Goal: Communication & Community: Ask a question

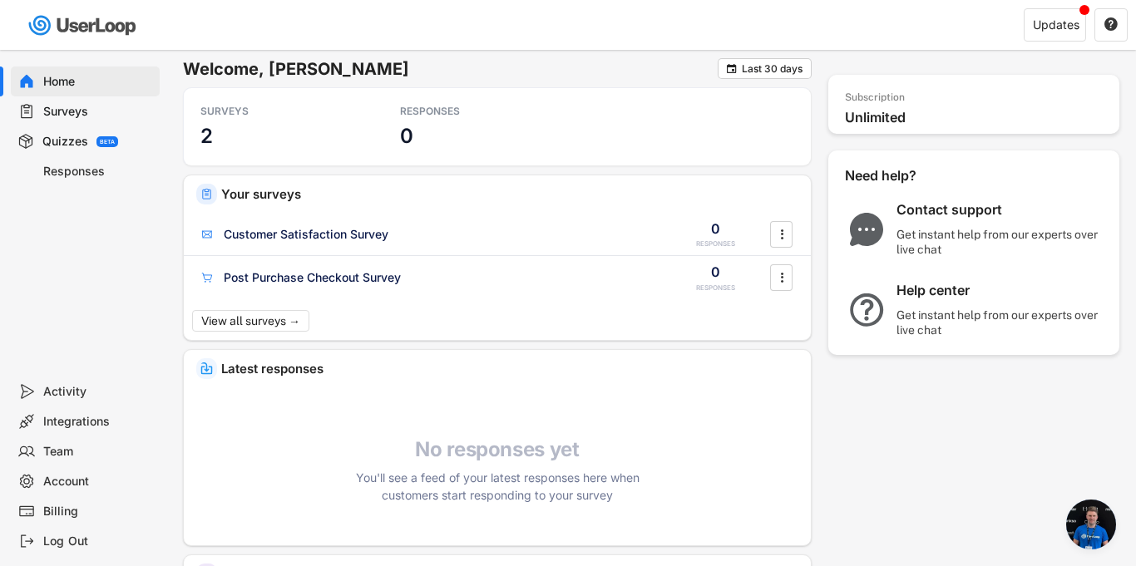
click at [47, 510] on div "Billing" at bounding box center [98, 512] width 110 height 16
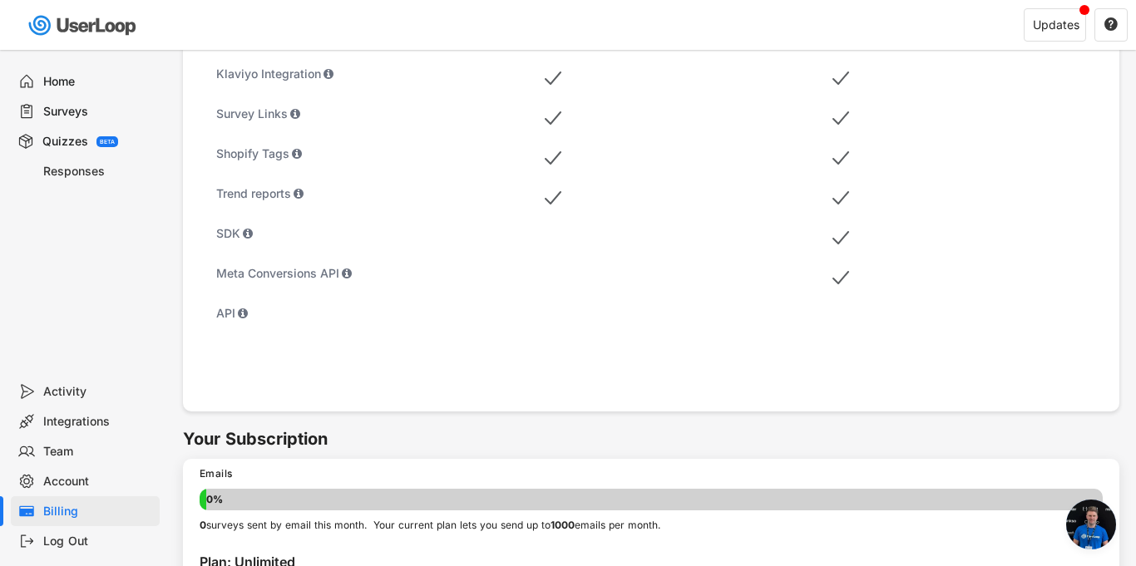
scroll to position [935, 0]
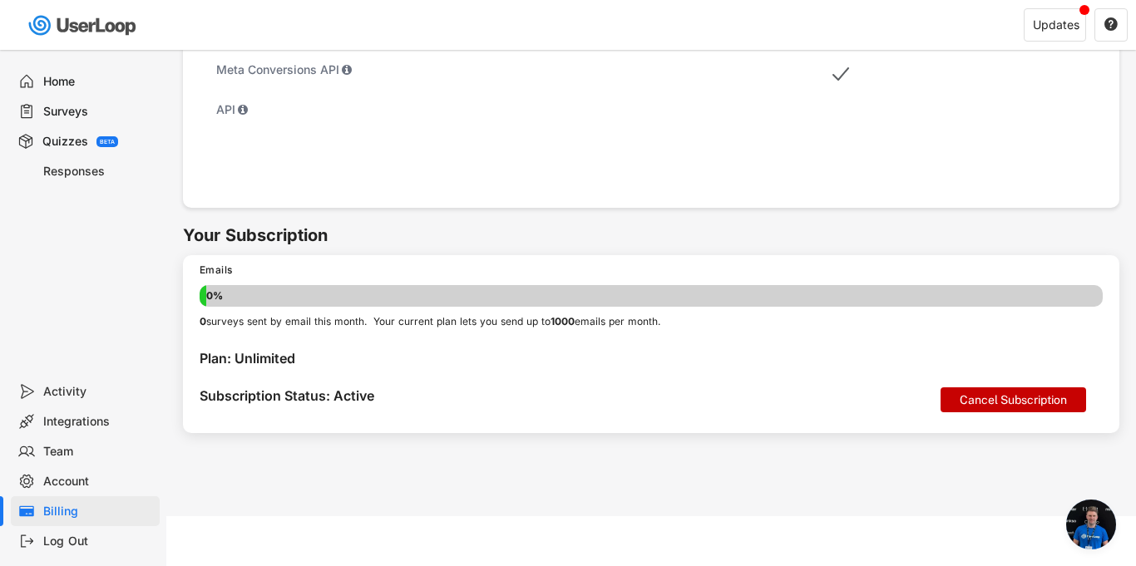
click at [1003, 397] on button "Cancel Subscription" at bounding box center [1013, 399] width 146 height 25
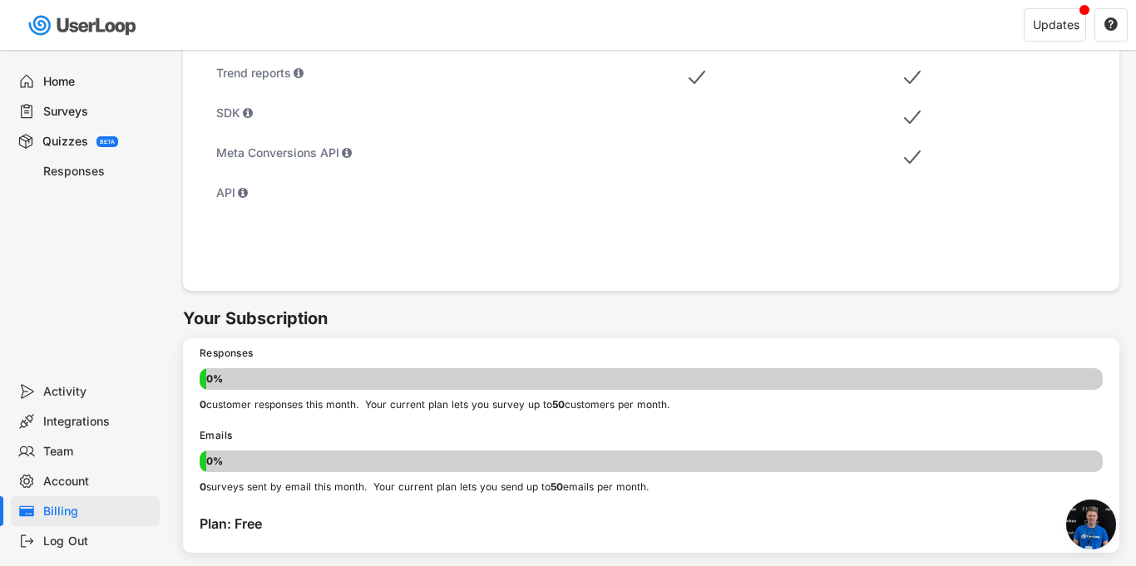
scroll to position [972, 0]
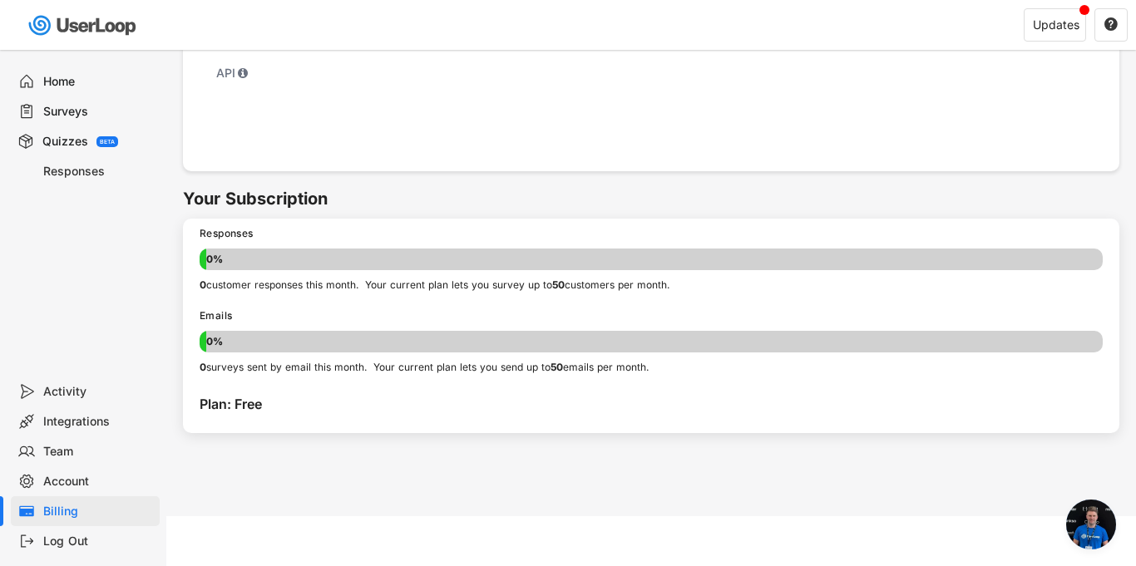
click at [65, 517] on div "Billing" at bounding box center [98, 512] width 110 height 16
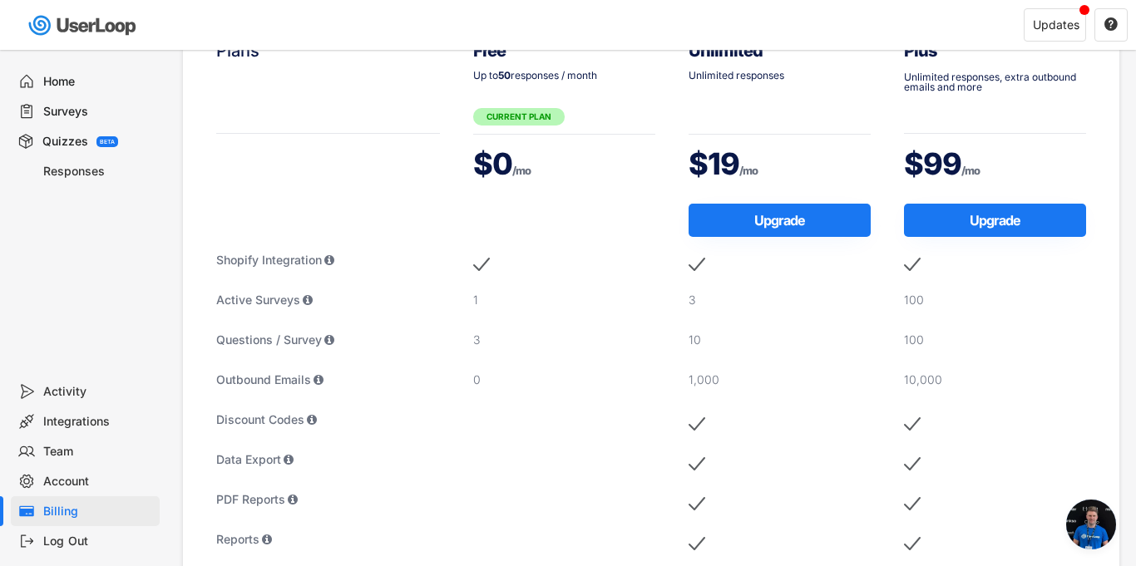
scroll to position [0, 0]
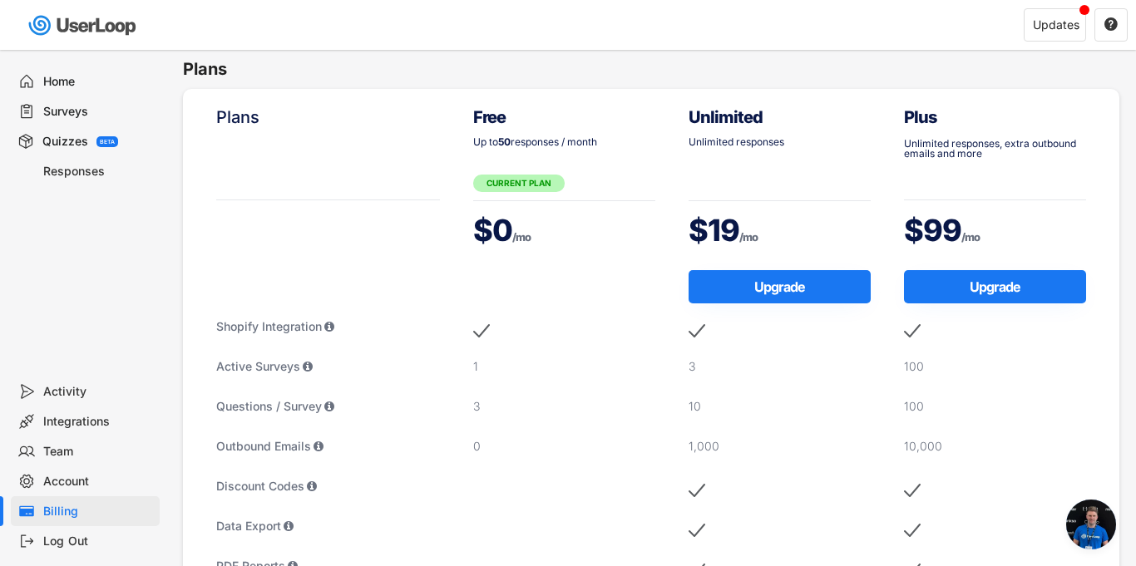
click at [128, 77] on div "Home" at bounding box center [98, 82] width 110 height 16
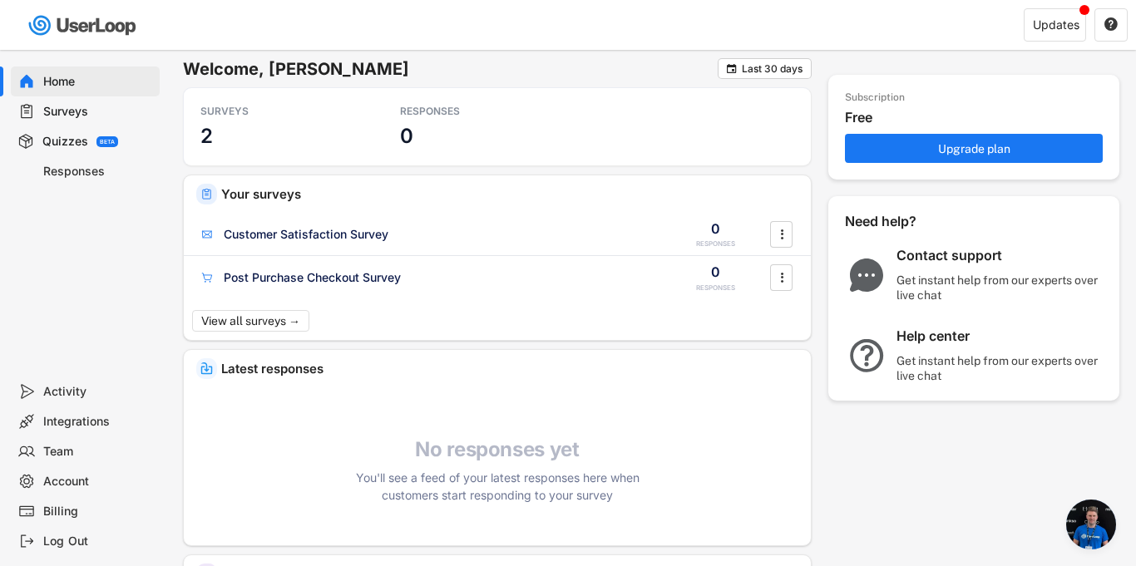
click at [900, 357] on div "Get instant help from our experts over live chat" at bounding box center [1000, 368] width 208 height 30
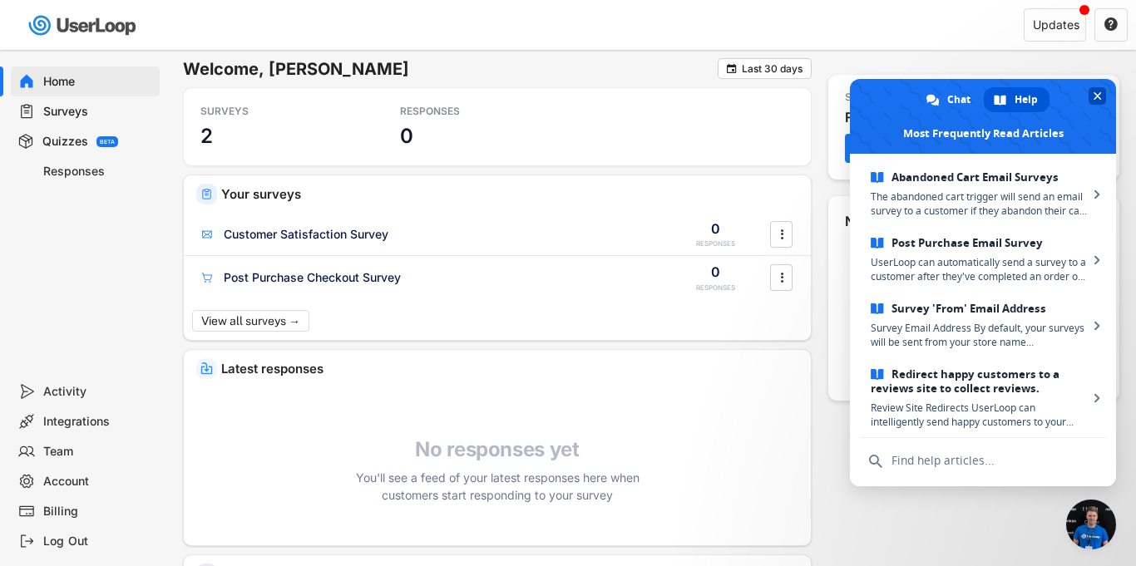
click at [1093, 101] on span "Close chat" at bounding box center [1096, 95] width 17 height 17
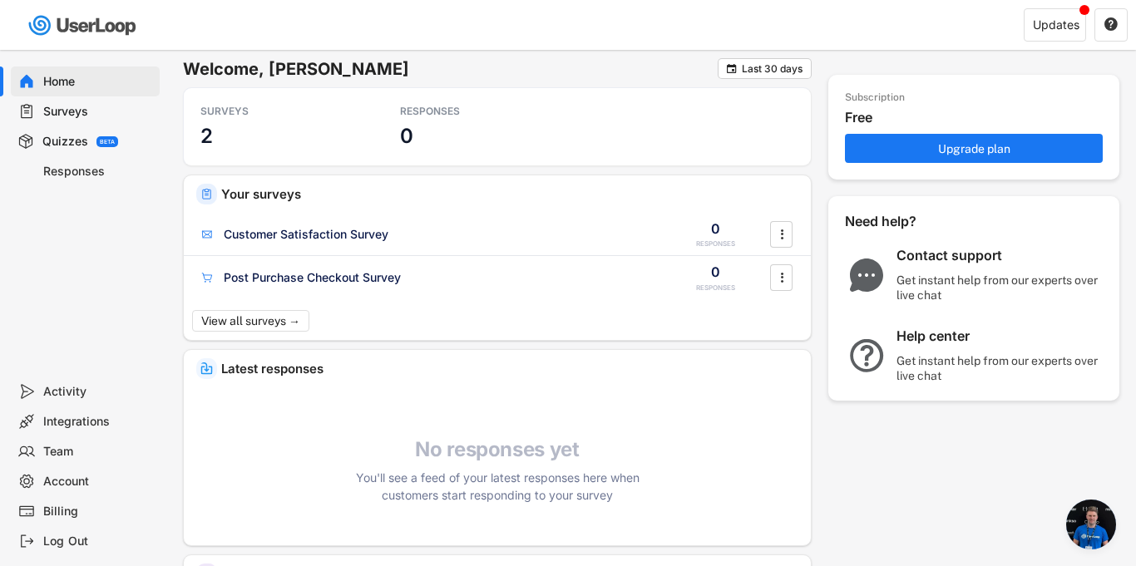
scroll to position [517, 0]
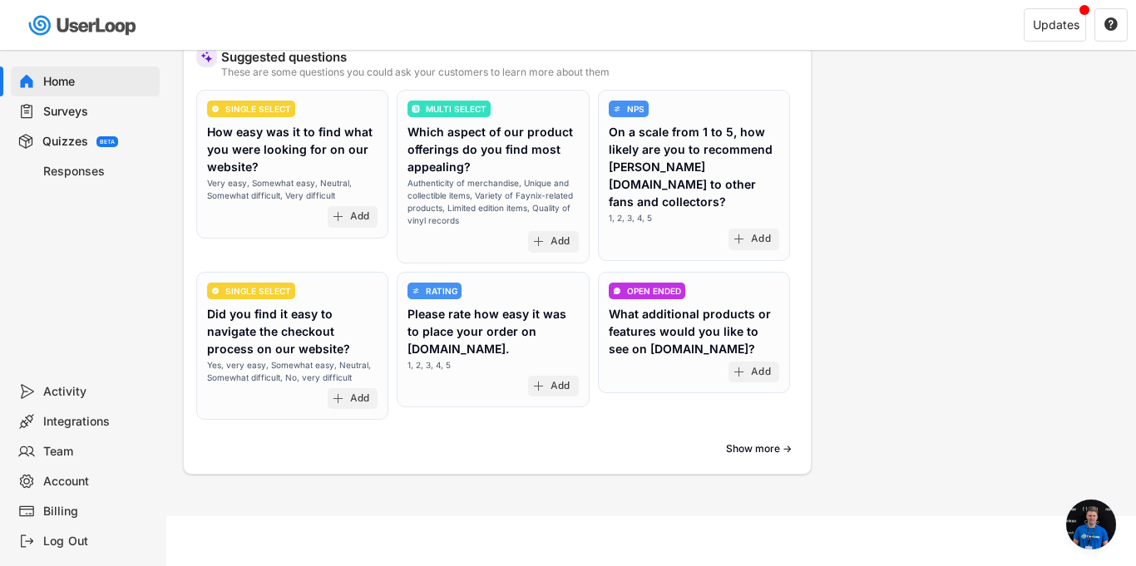
click at [50, 509] on div "Billing" at bounding box center [98, 512] width 110 height 16
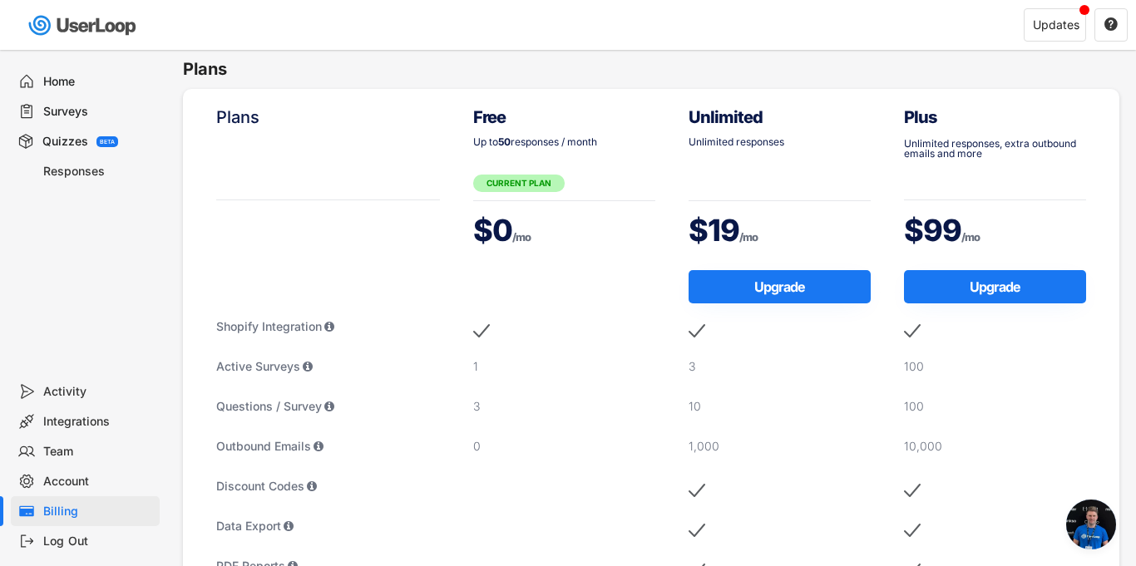
click at [99, 481] on div "Account" at bounding box center [98, 482] width 110 height 16
select select ""en""
select select ""1_week""
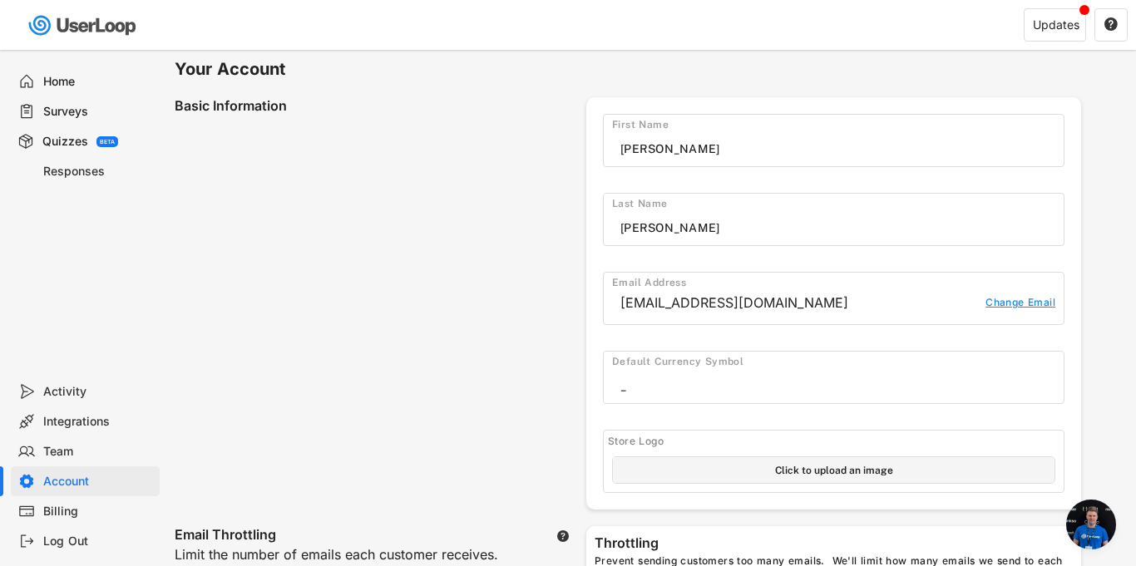
click at [50, 507] on div "Billing" at bounding box center [98, 512] width 110 height 16
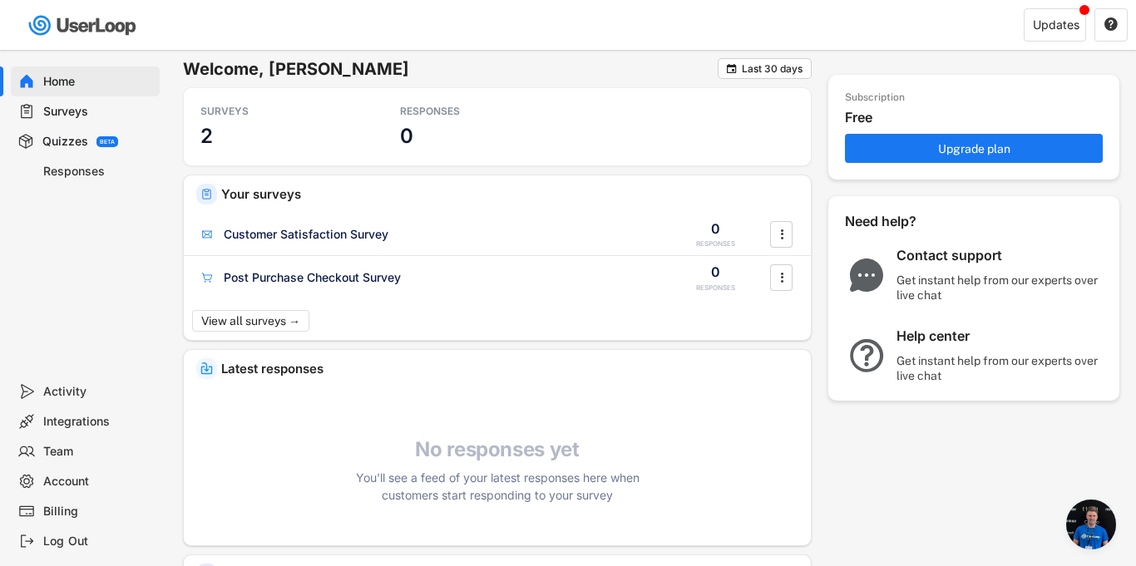
click at [982, 285] on div "Get instant help from our experts over live chat" at bounding box center [1000, 288] width 208 height 30
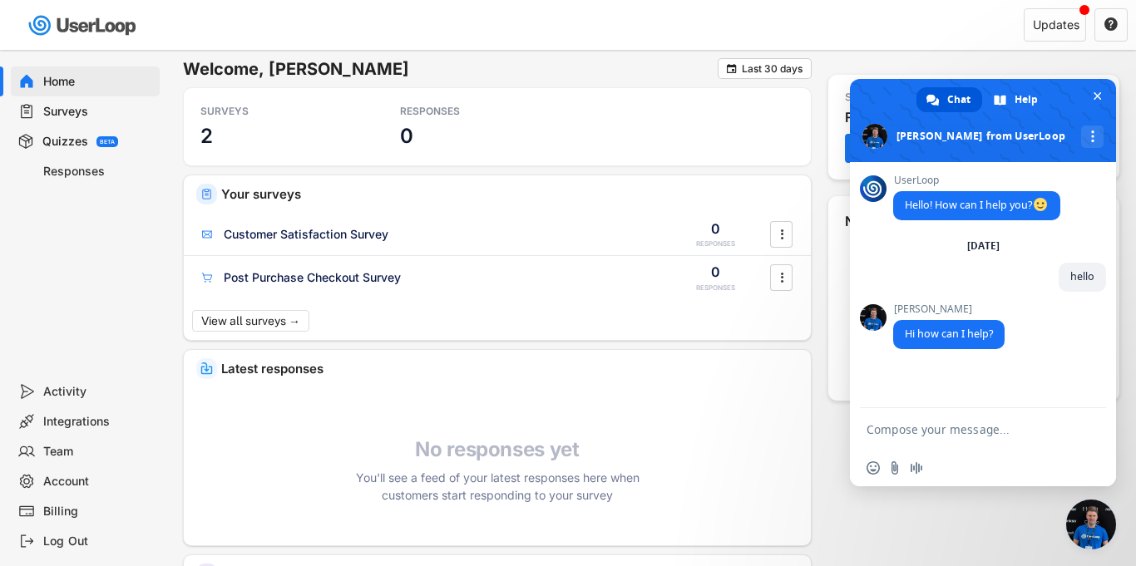
paste textarea "Hello, I was charged for your app (UserLoop/Musbu) by mistake. I do not wish to…"
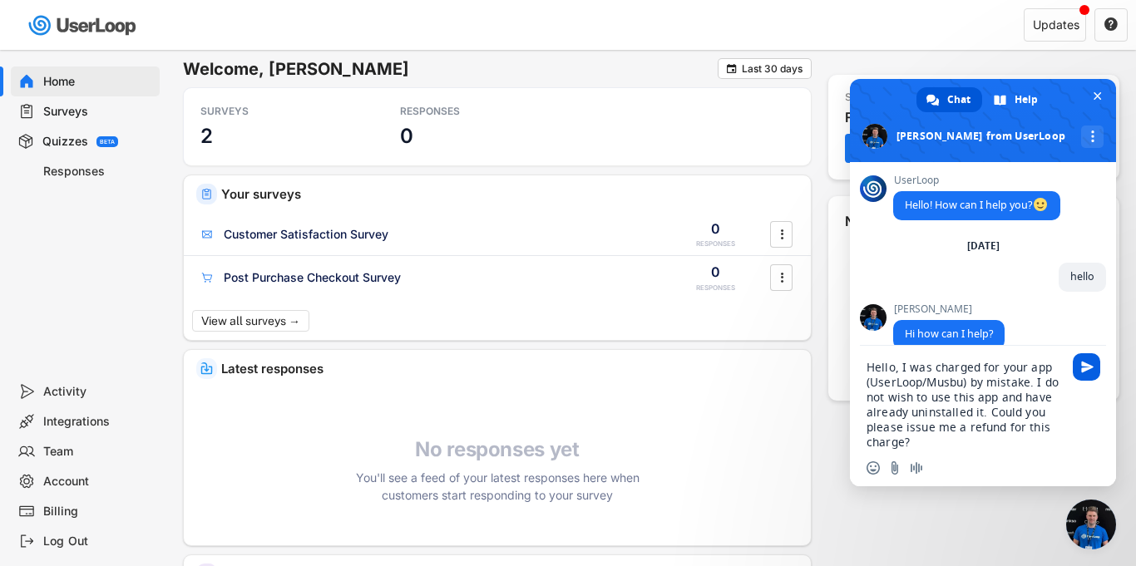
type textarea "Hello, I was charged for your app (UserLoop/Musbu) by mistake. I do not wish to…"
click at [1074, 368] on span "Send" at bounding box center [1086, 366] width 27 height 27
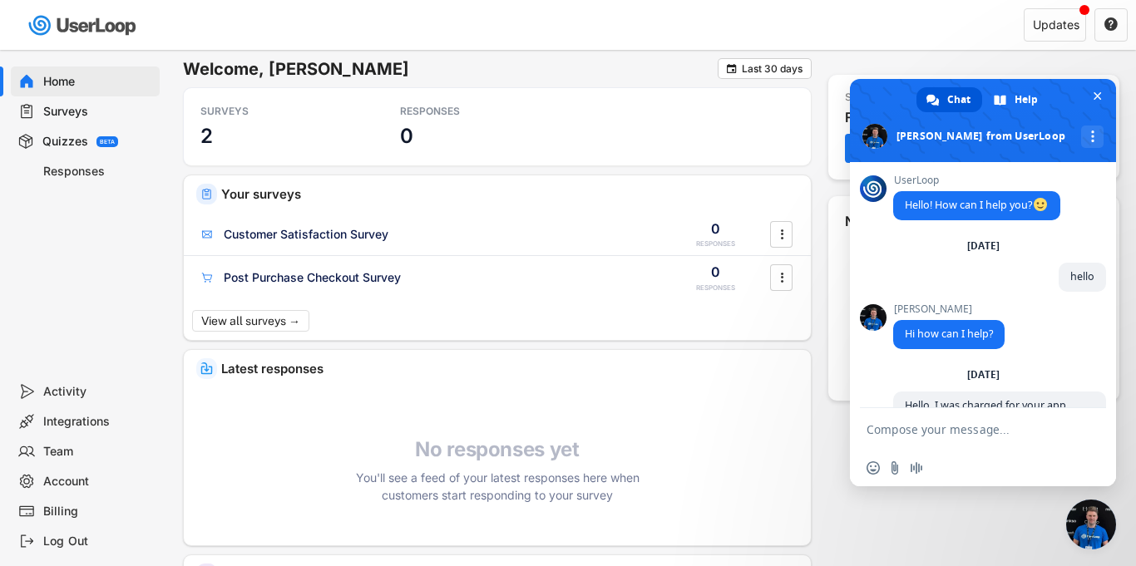
scroll to position [91, 0]
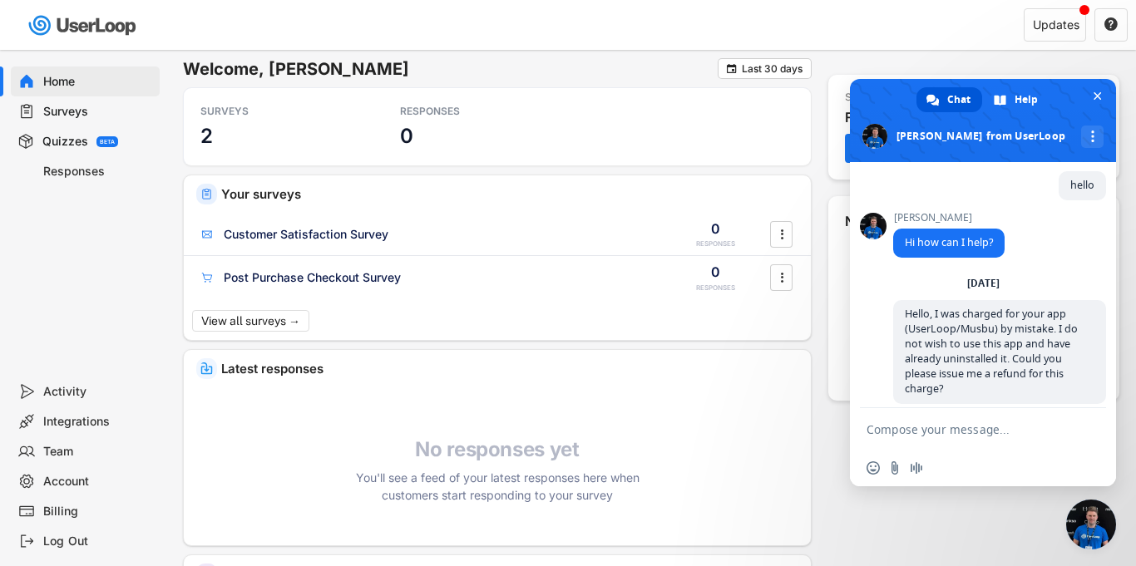
click at [950, 419] on form at bounding box center [964, 430] width 196 height 45
click at [899, 425] on textarea "Compose your message..." at bounding box center [964, 429] width 196 height 15
type textarea "hello"
click at [1083, 431] on span "Send" at bounding box center [1087, 429] width 12 height 12
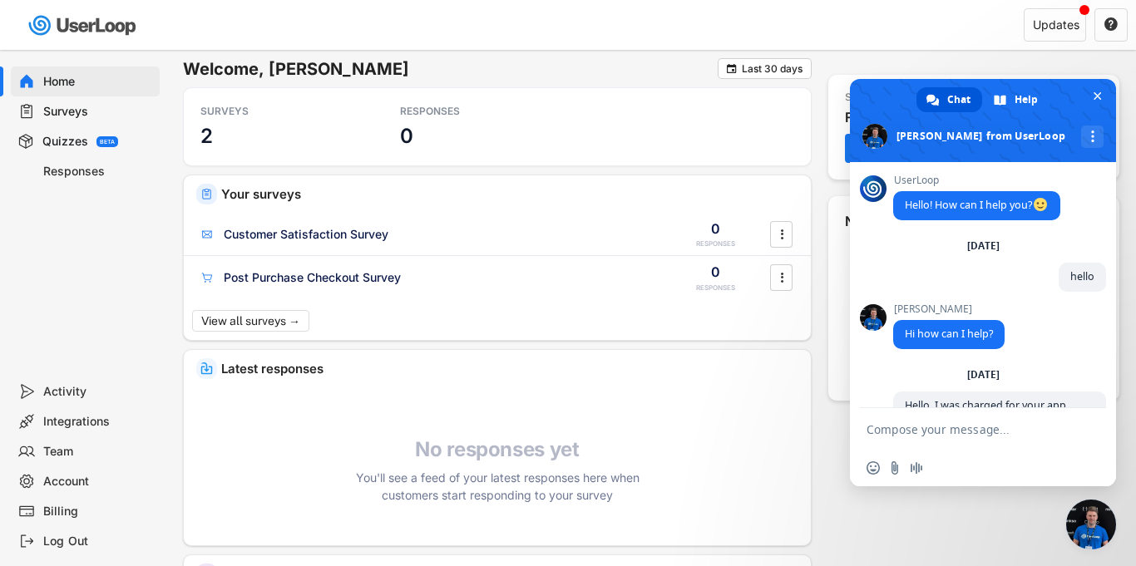
scroll to position [126, 0]
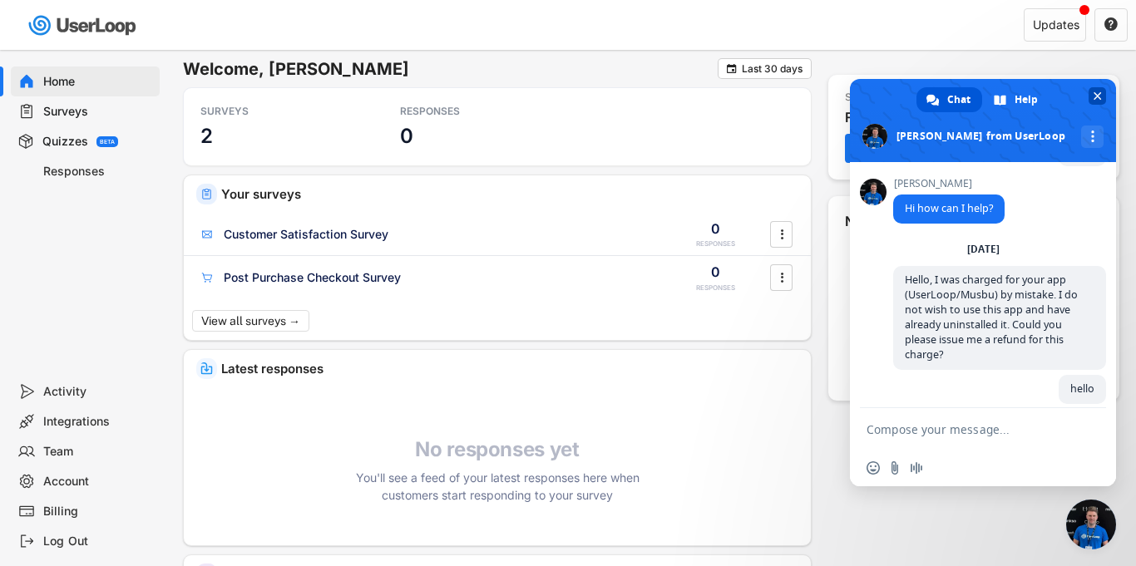
click at [1102, 89] on span "Close chat" at bounding box center [1096, 95] width 17 height 17
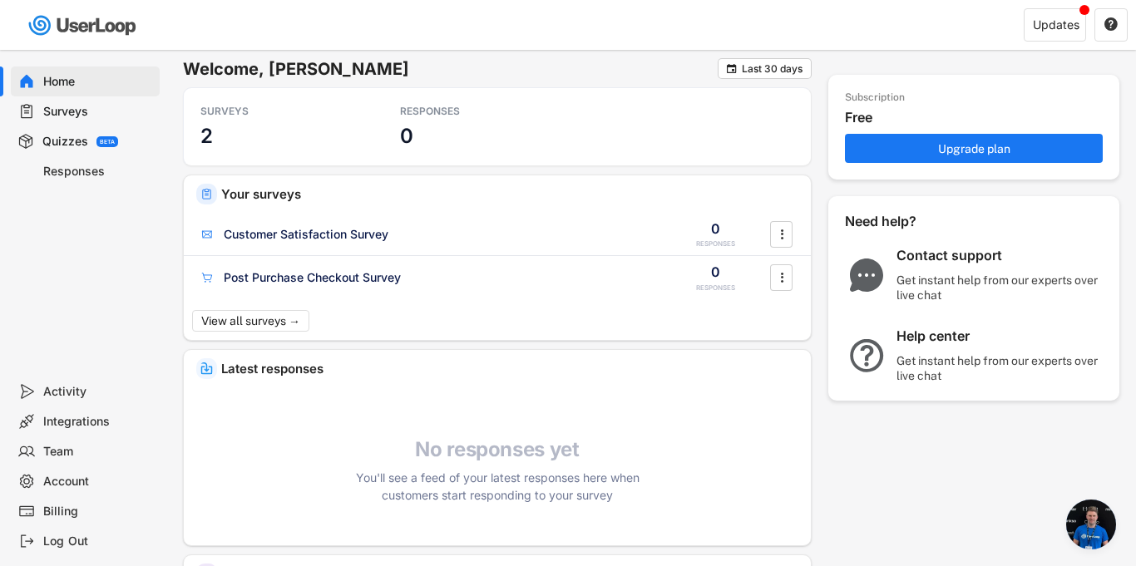
click at [923, 331] on div "Help center" at bounding box center [1000, 336] width 208 height 17
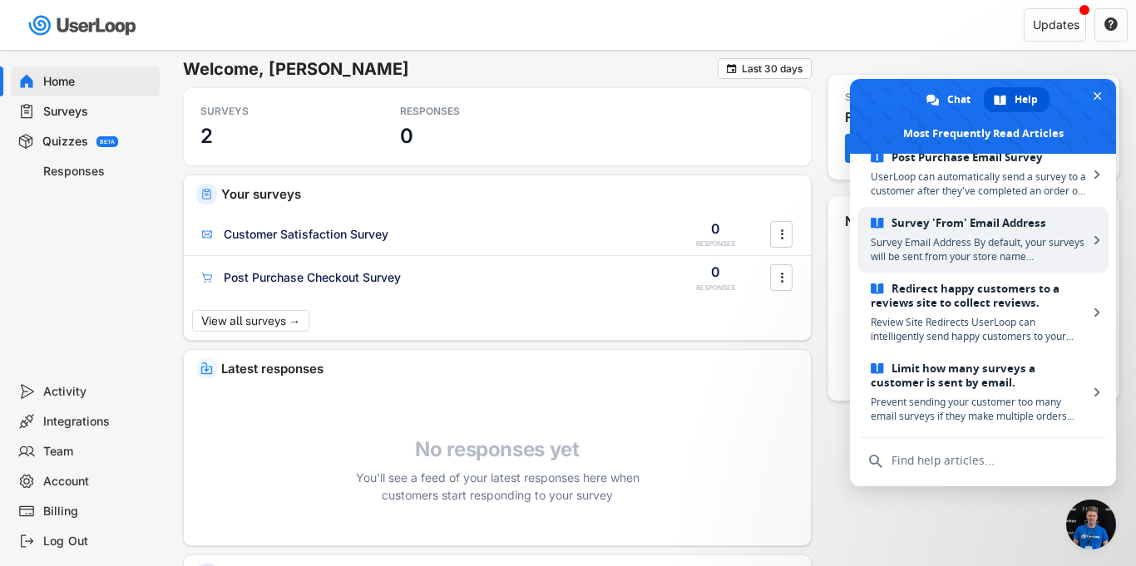
scroll to position [0, 0]
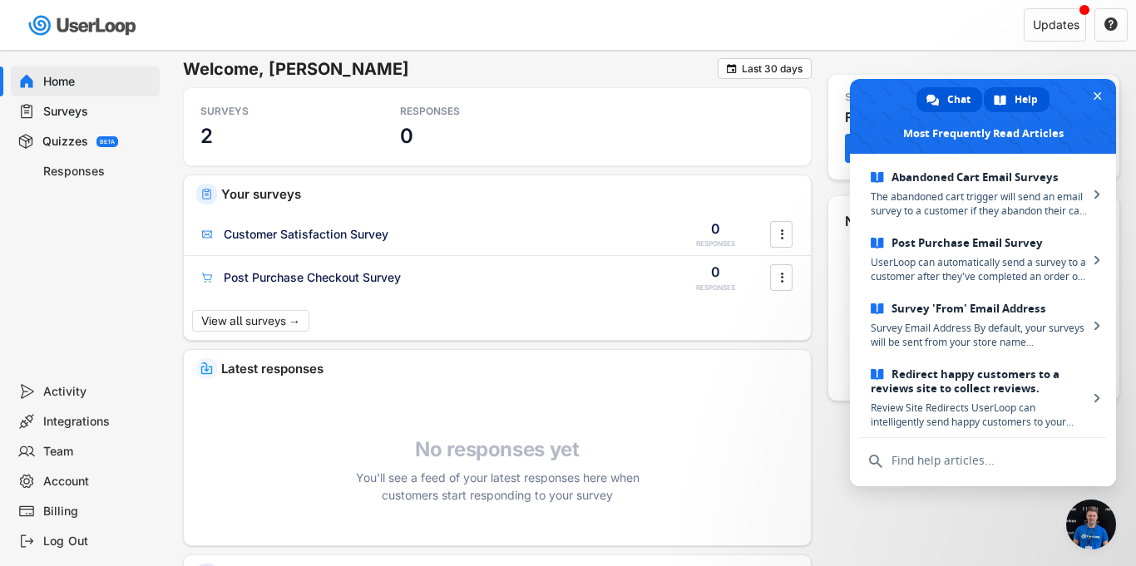
click at [962, 94] on span "Chat" at bounding box center [958, 99] width 23 height 25
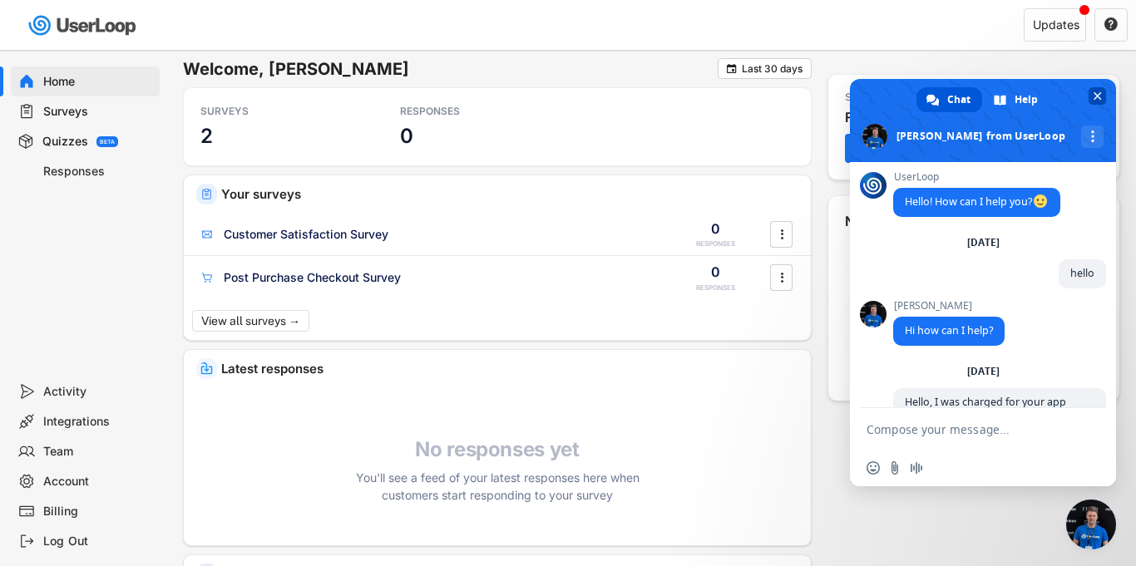
drag, startPoint x: 950, startPoint y: 91, endPoint x: 887, endPoint y: 99, distance: 62.8
click at [887, 99] on div "Chat Help James from UserLoop More channels" at bounding box center [983, 120] width 266 height 83
drag, startPoint x: 887, startPoint y: 99, endPoint x: 1097, endPoint y: 93, distance: 209.6
click at [1097, 93] on span at bounding box center [983, 120] width 266 height 83
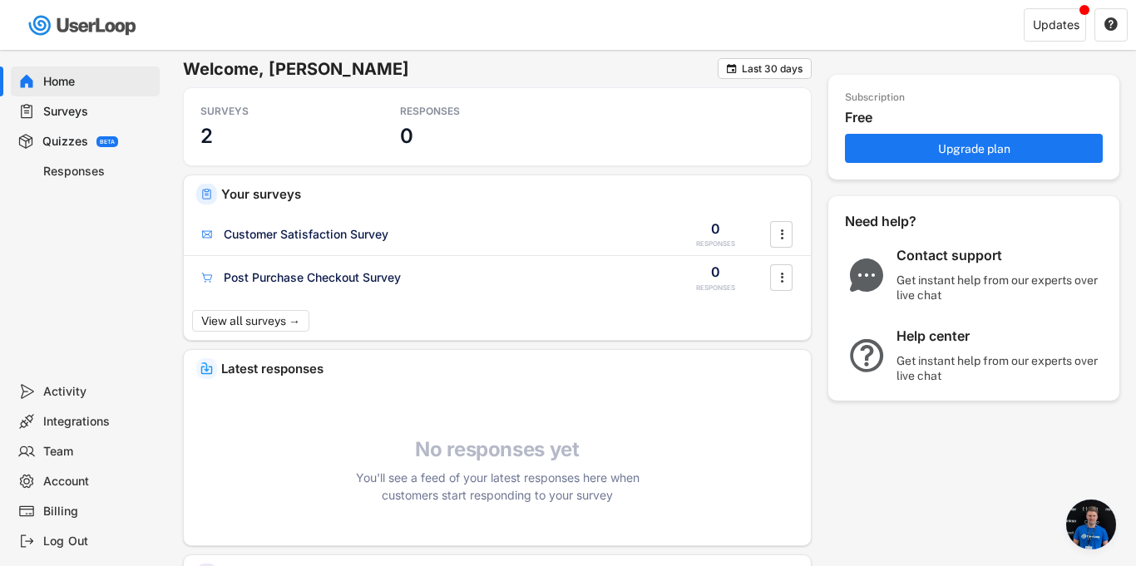
click at [1097, 93] on span at bounding box center [983, 130] width 266 height 83
click at [62, 483] on div "Account" at bounding box center [98, 482] width 110 height 16
select select ""en""
select select ""1_week""
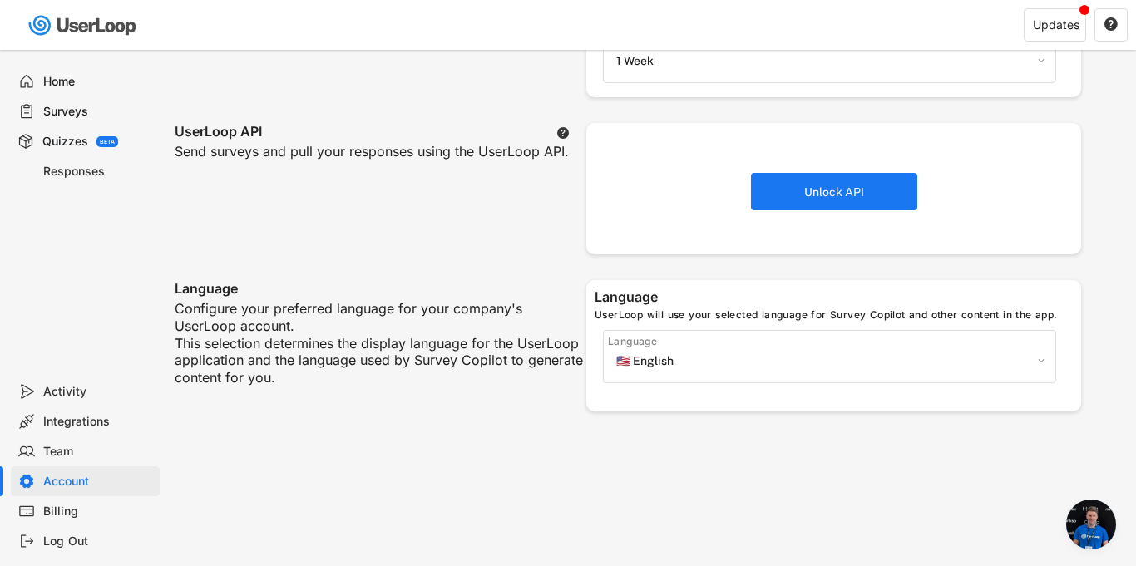
scroll to position [565, 0]
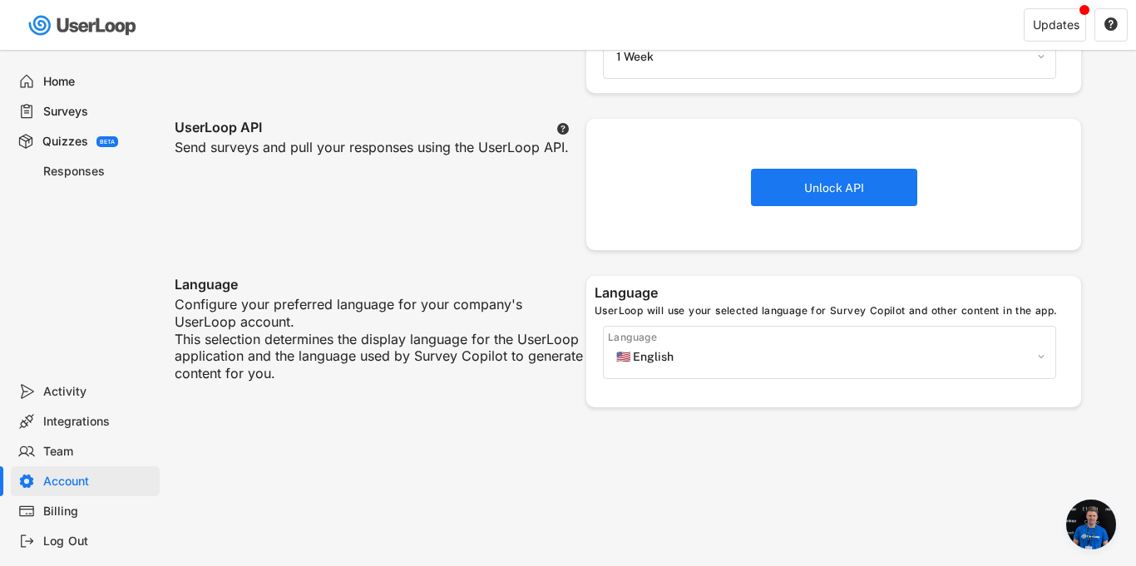
click at [47, 515] on div "Billing" at bounding box center [98, 512] width 110 height 16
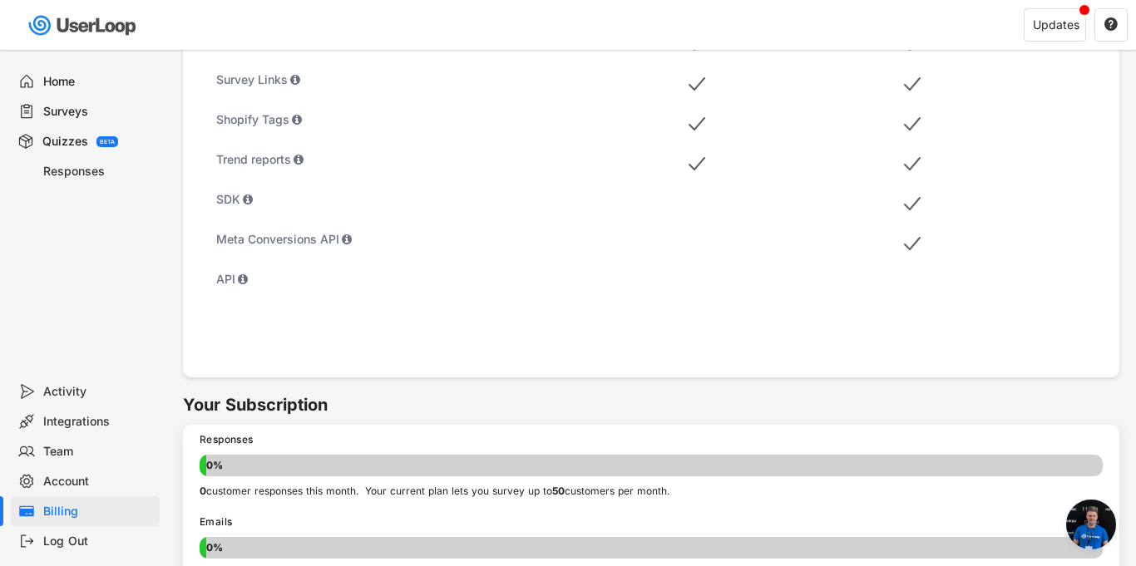
scroll to position [972, 0]
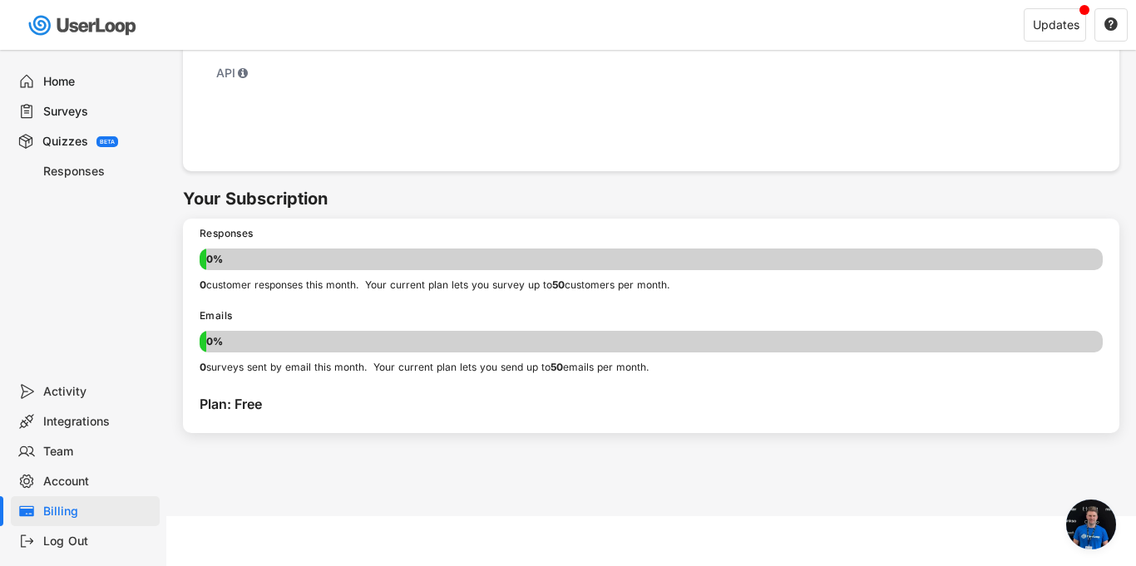
click at [417, 344] on div "0%" at bounding box center [651, 342] width 896 height 22
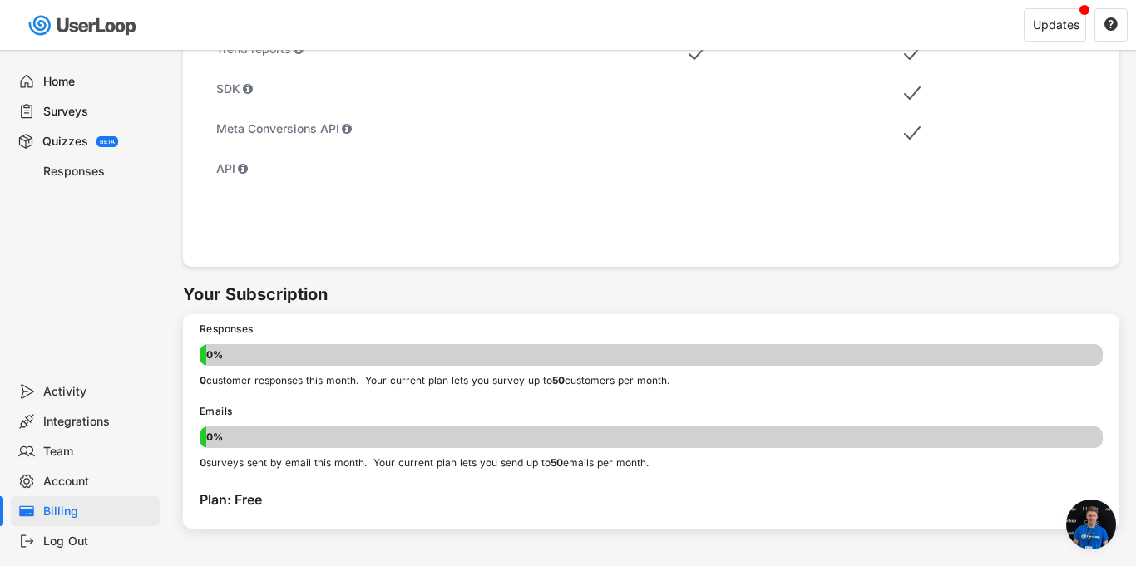
scroll to position [0, 0]
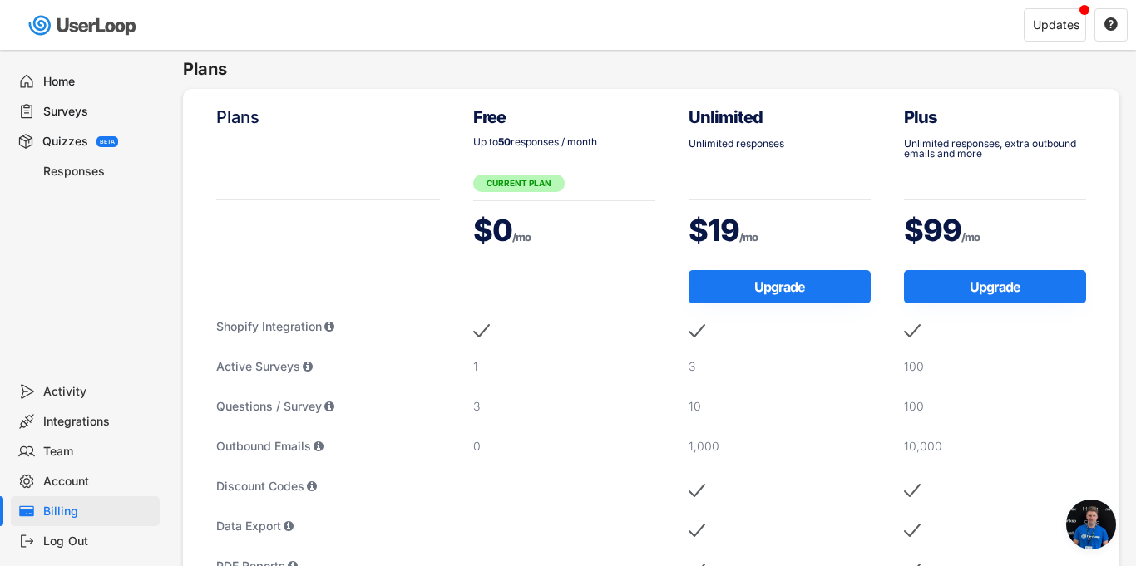
click at [492, 195] on div "Free Up to 50 responses / month CURRENT PLAN $0 /mo" at bounding box center [564, 181] width 182 height 150
click at [482, 224] on div "$0 /mo" at bounding box center [564, 231] width 182 height 42
click at [71, 507] on div "Billing" at bounding box center [98, 512] width 110 height 16
click at [64, 82] on div "Home" at bounding box center [98, 82] width 110 height 16
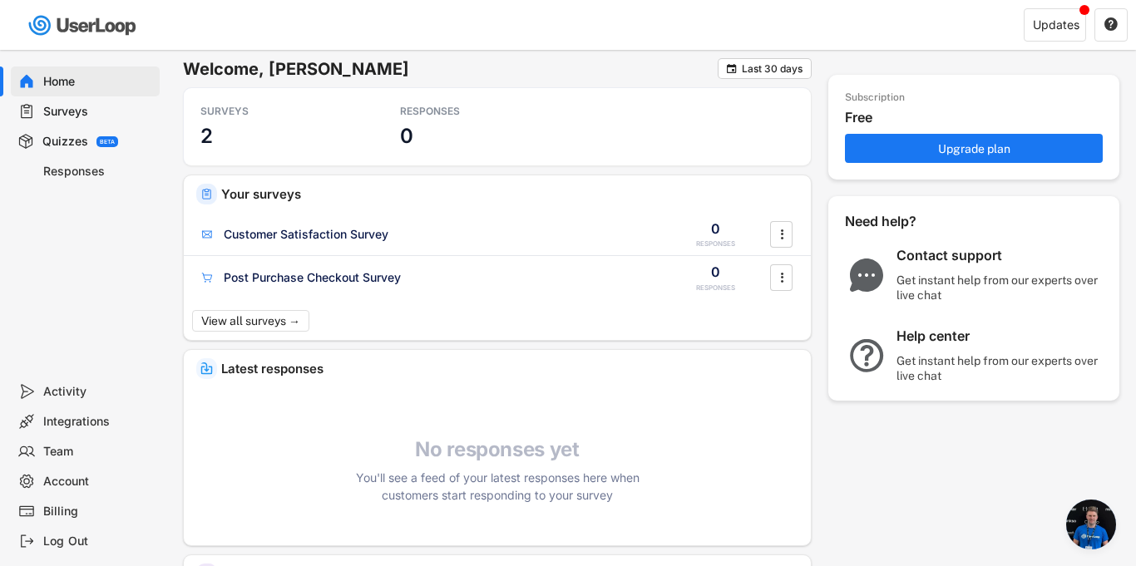
click at [943, 259] on div "Contact support" at bounding box center [1000, 255] width 208 height 17
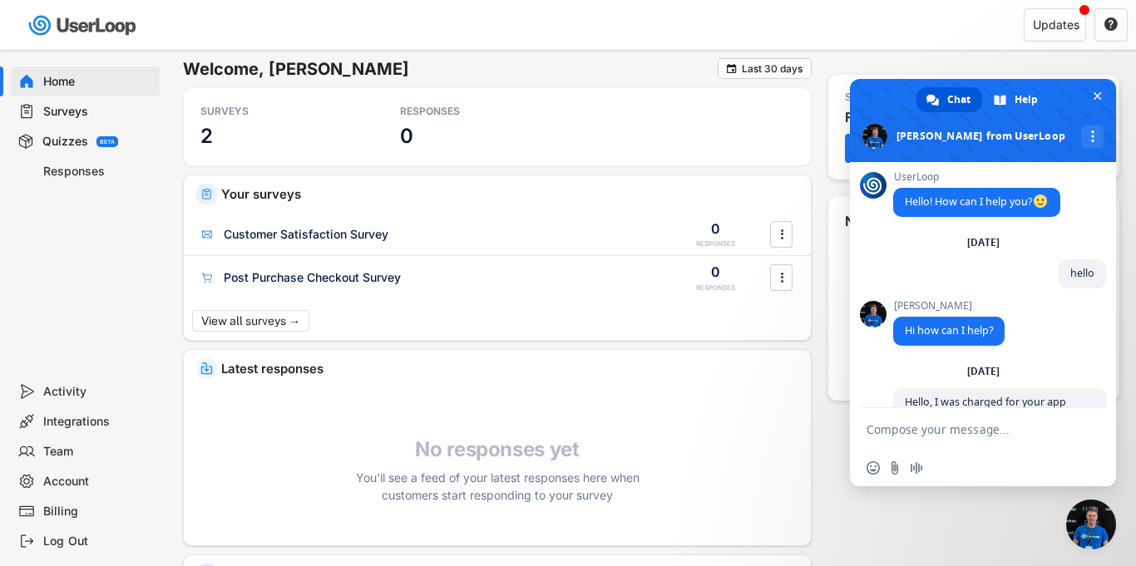
scroll to position [126, 0]
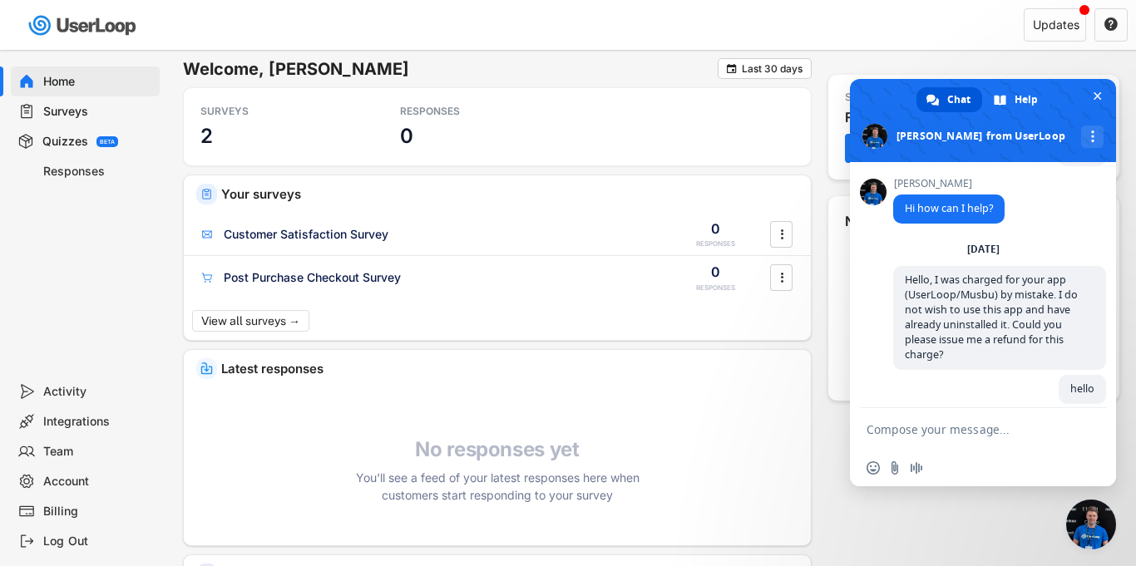
click at [949, 437] on textarea "Compose your message..." at bounding box center [964, 429] width 196 height 15
type textarea "hello"
click at [1095, 422] on span "Send" at bounding box center [1086, 429] width 27 height 27
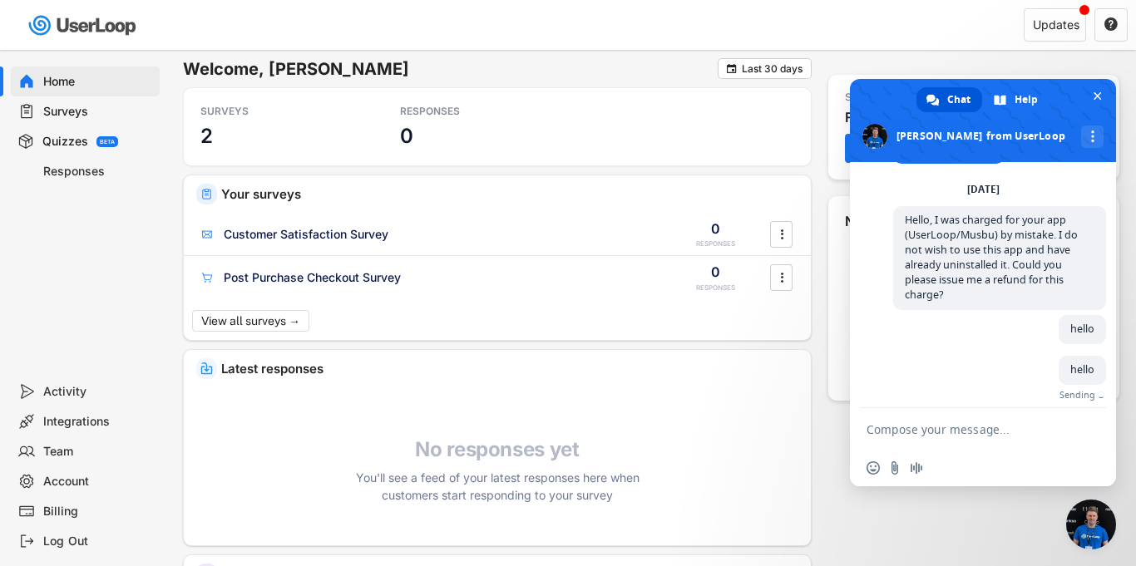
scroll to position [160, 0]
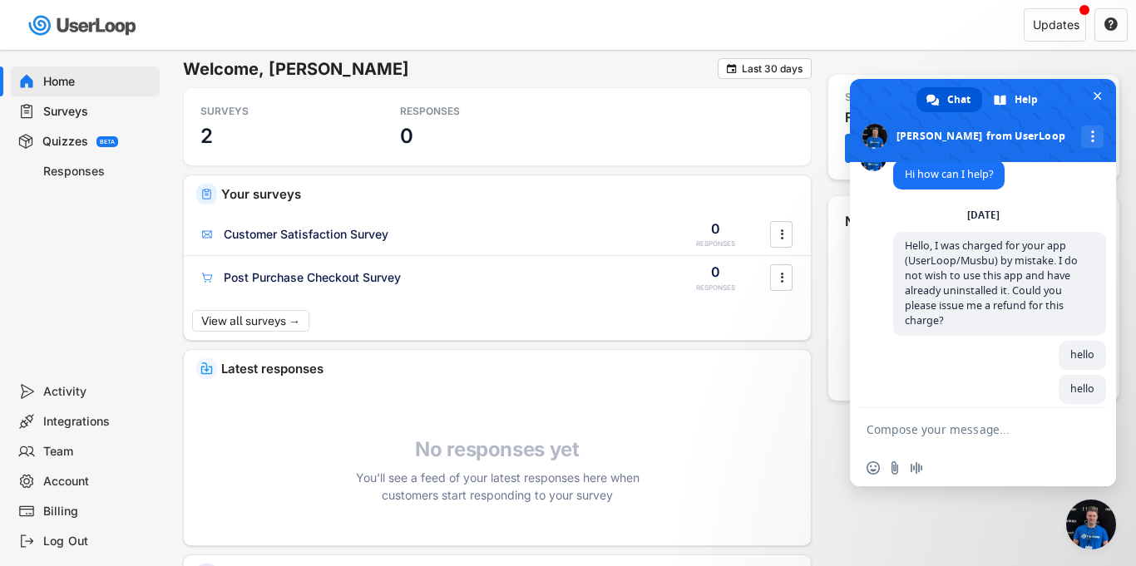
click at [976, 434] on textarea "Compose your message..." at bounding box center [964, 429] width 196 height 15
type textarea "reply me"
click at [1083, 427] on span "Send" at bounding box center [1087, 429] width 12 height 12
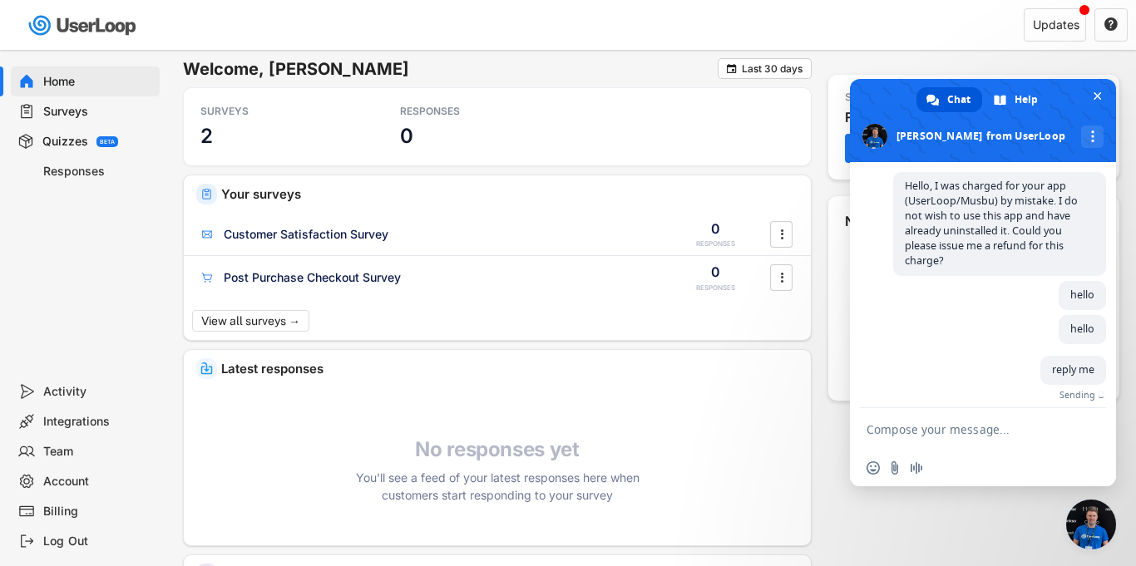
scroll to position [194, 0]
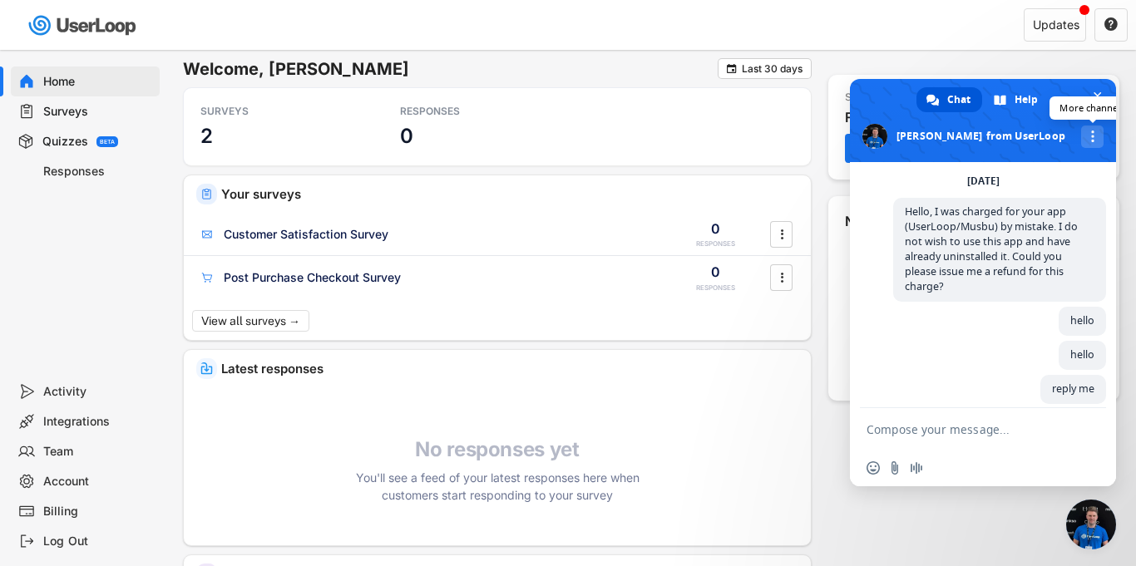
click at [1081, 139] on div "More channels" at bounding box center [1092, 137] width 22 height 22
click at [935, 341] on div "hello Just now" at bounding box center [999, 358] width 213 height 34
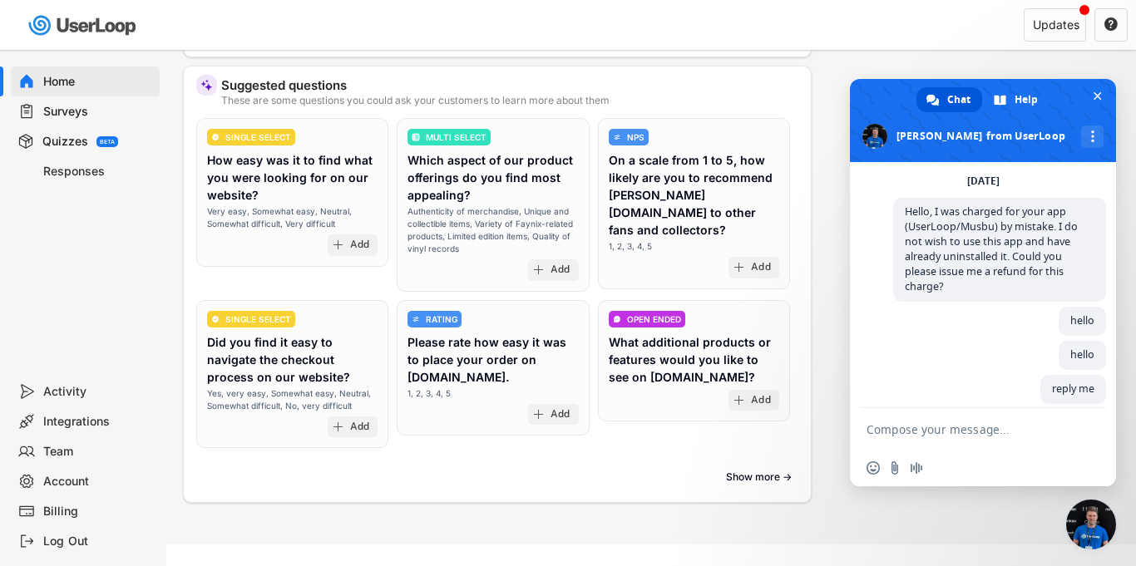
scroll to position [517, 0]
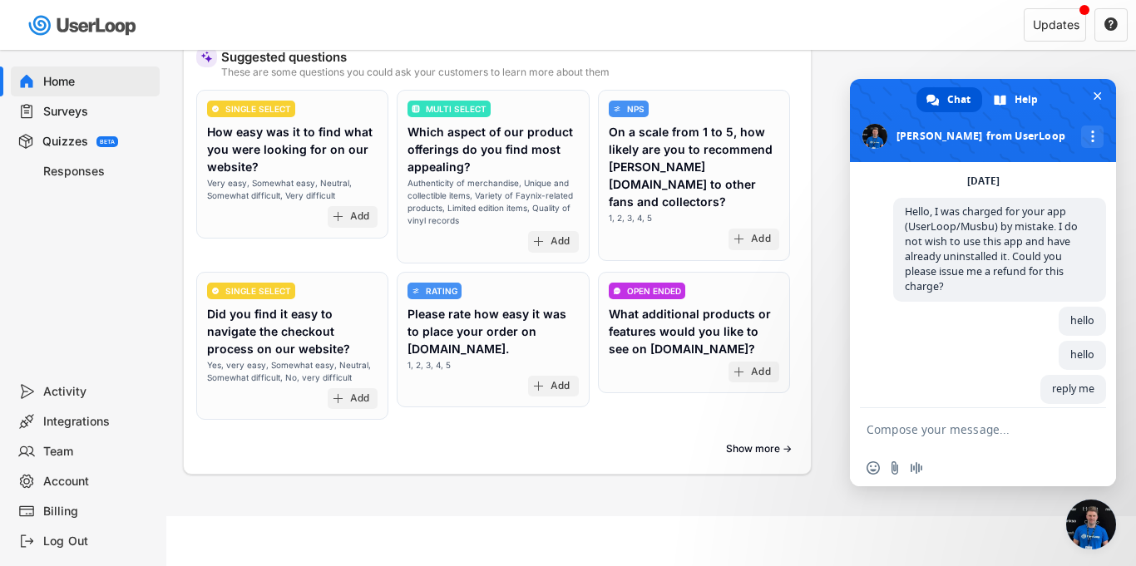
click at [69, 484] on div "Account" at bounding box center [98, 482] width 110 height 16
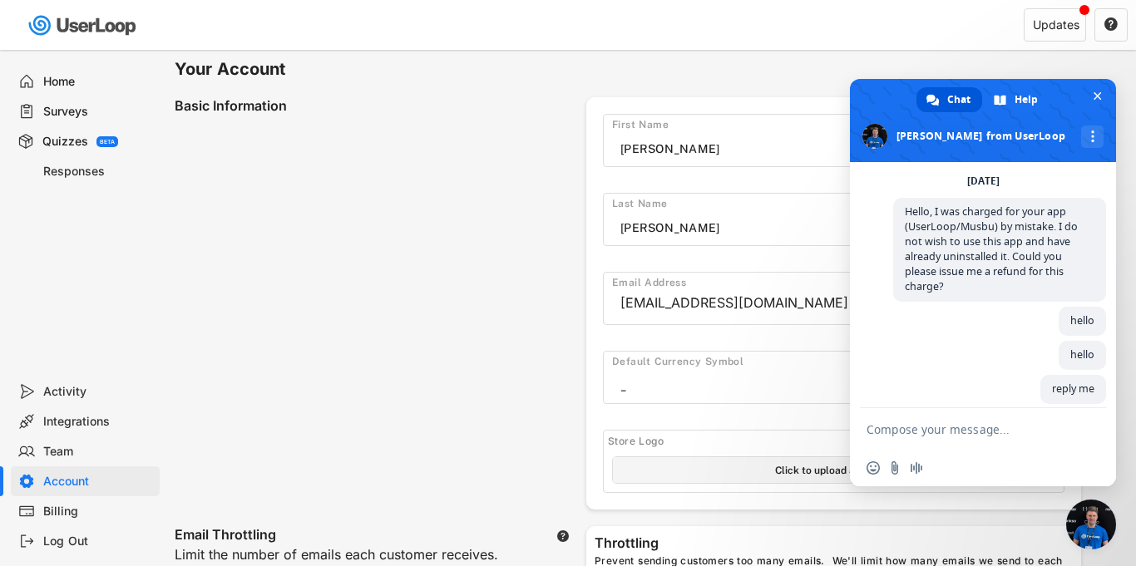
click at [63, 511] on div "Billing" at bounding box center [98, 512] width 110 height 16
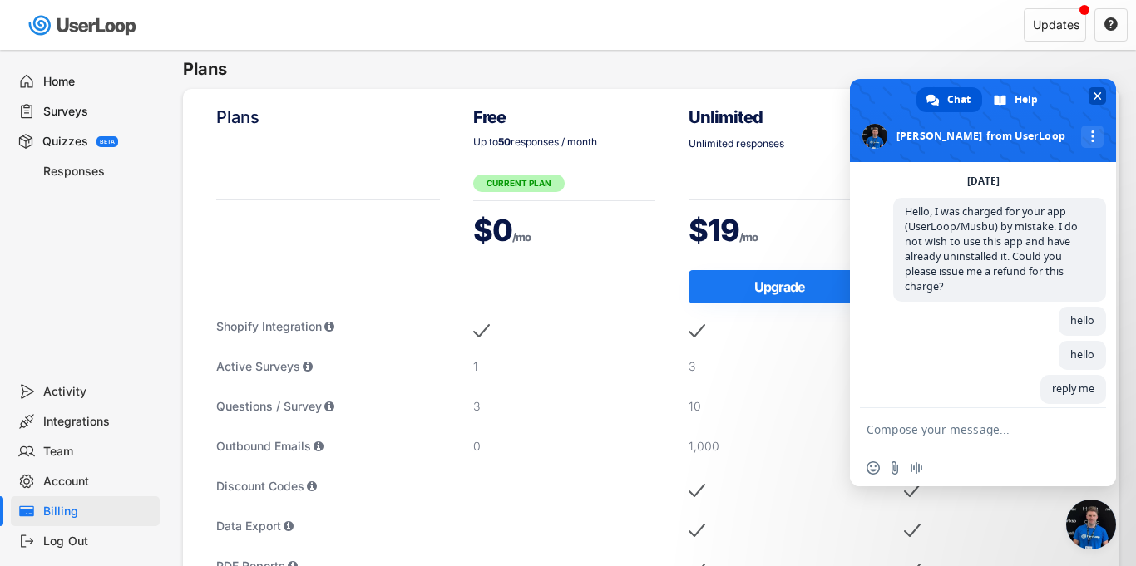
click at [1098, 90] on span "Close chat" at bounding box center [1096, 95] width 17 height 17
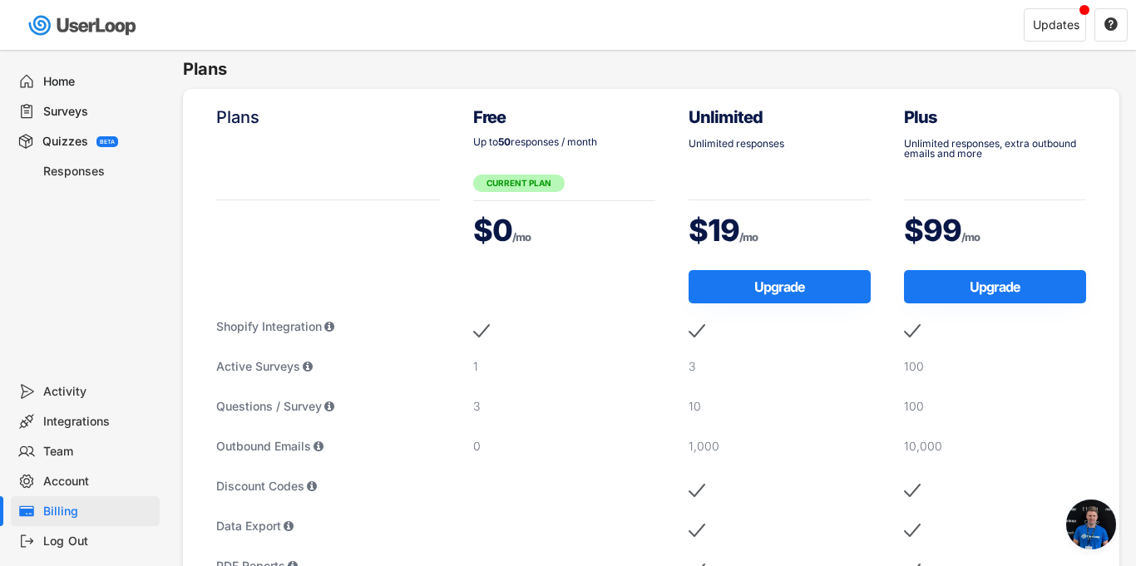
click at [69, 85] on div "Home" at bounding box center [98, 82] width 110 height 16
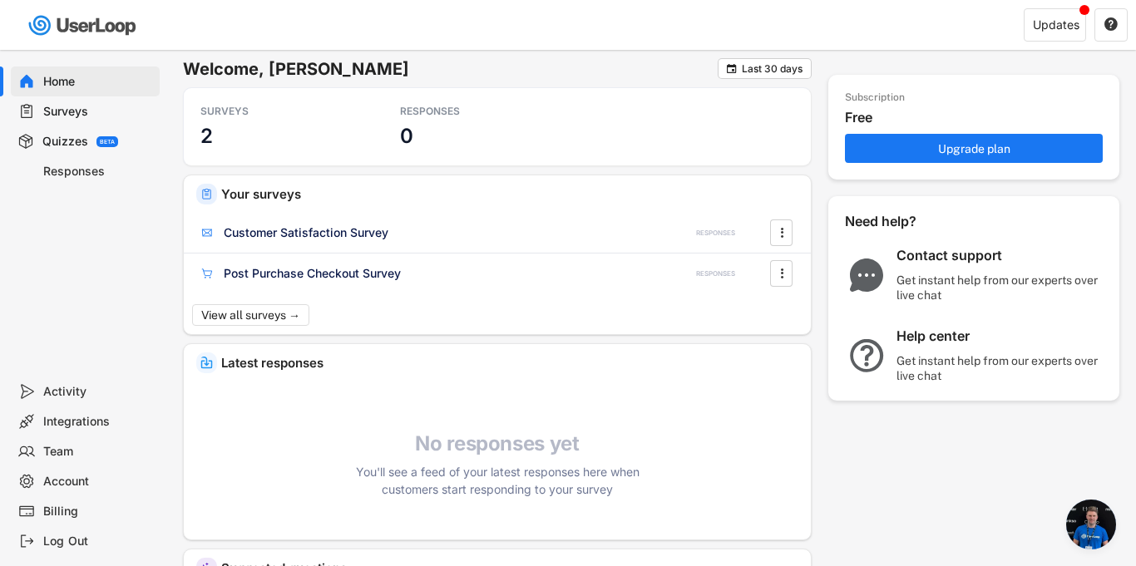
scroll to position [194, 0]
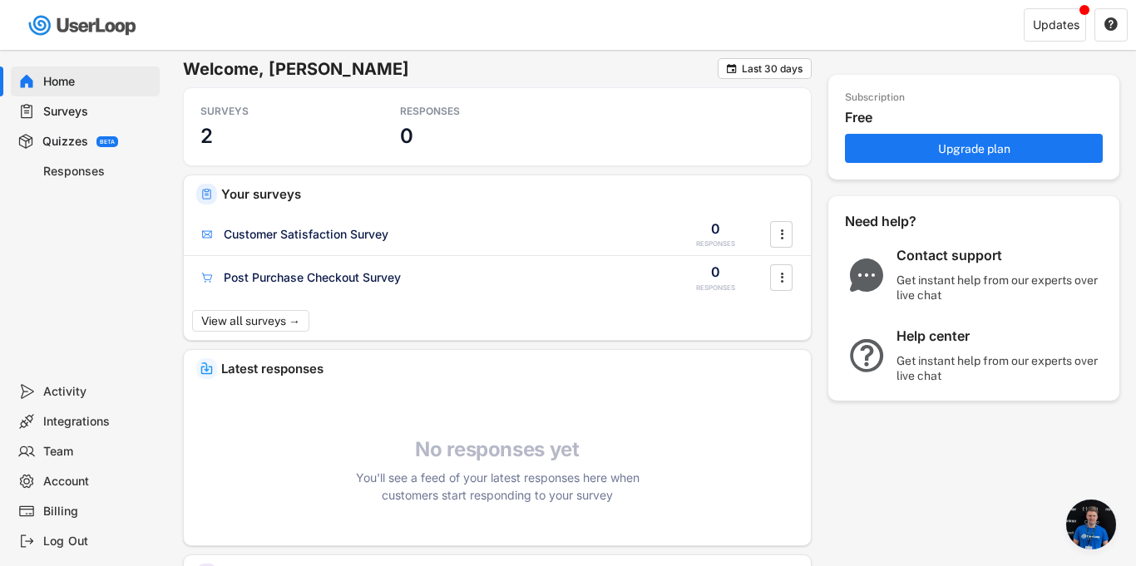
click at [905, 273] on div "Get instant help from our experts over live chat" at bounding box center [1000, 288] width 208 height 30
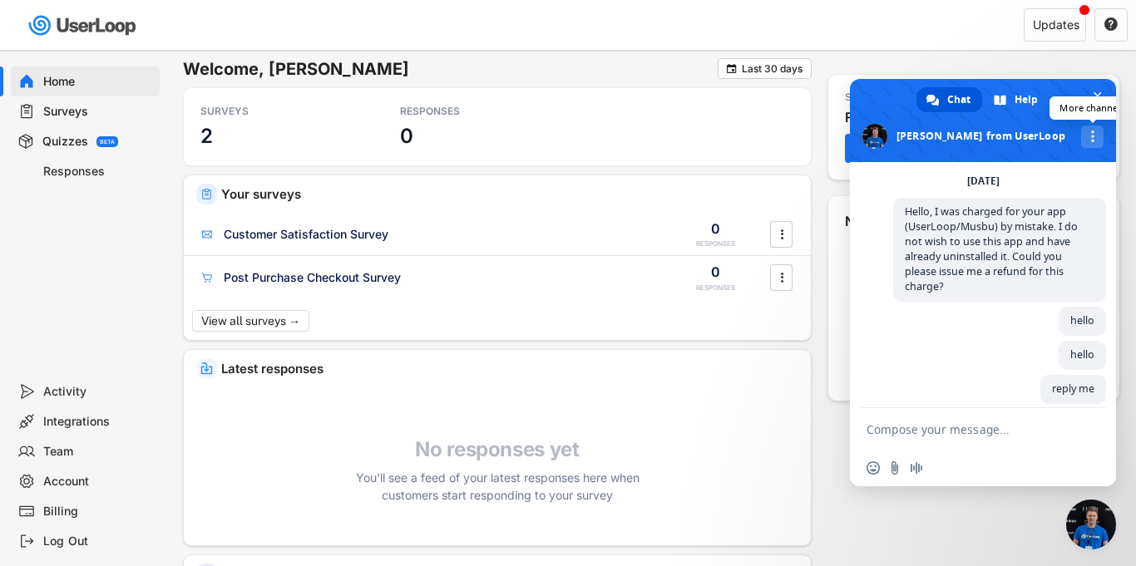
click at [1091, 132] on span "More channels" at bounding box center [1092, 137] width 3 height 12
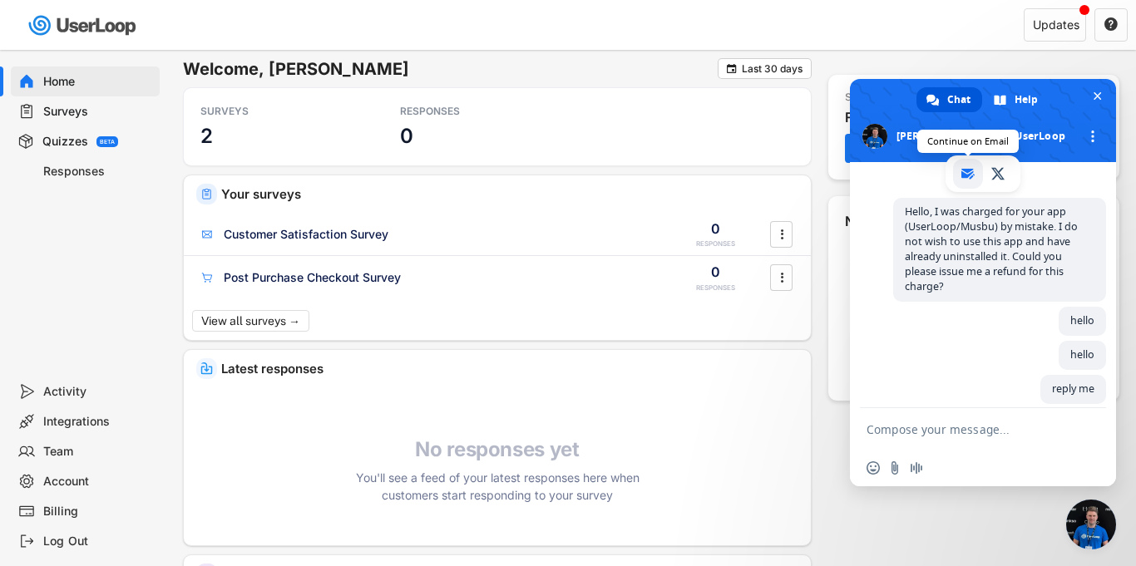
click at [960, 169] on link "Continue on Email" at bounding box center [968, 174] width 30 height 30
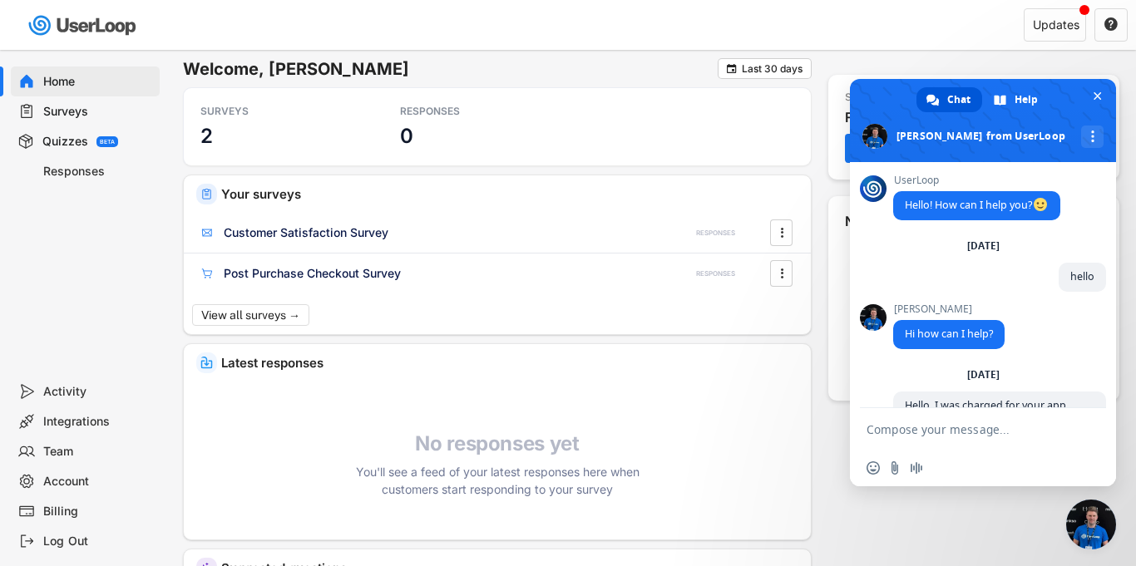
click at [931, 289] on div "Friday, 12 September hello 9/12/2025" at bounding box center [999, 271] width 213 height 65
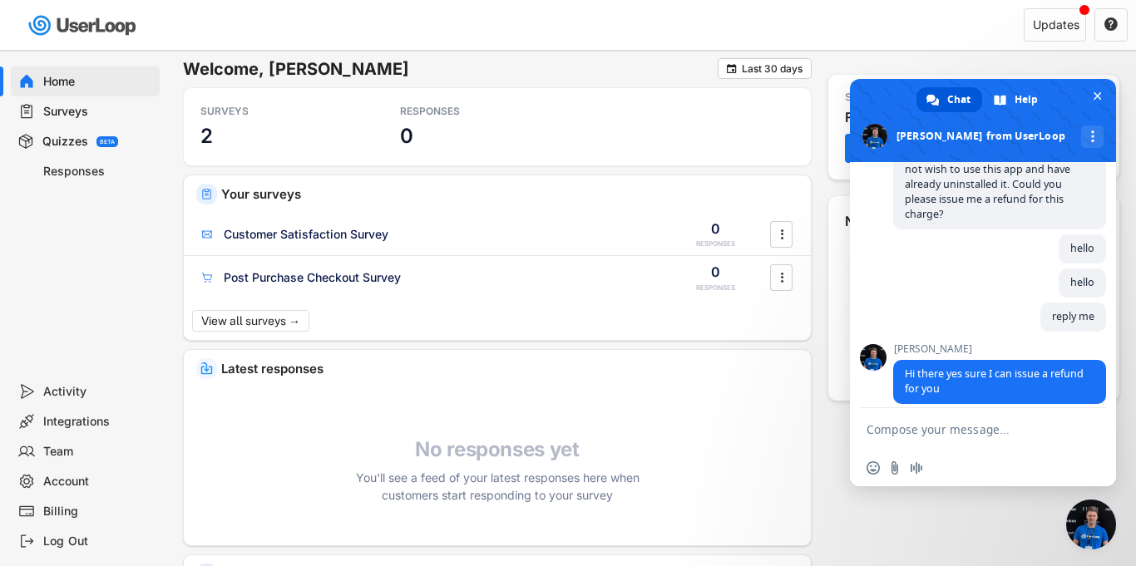
click at [910, 420] on form at bounding box center [964, 430] width 196 height 45
click at [870, 431] on textarea "Compose your message..." at bounding box center [964, 429] width 196 height 15
paste textarea "Thank you for your quick response. Could you please let me know approximately w…"
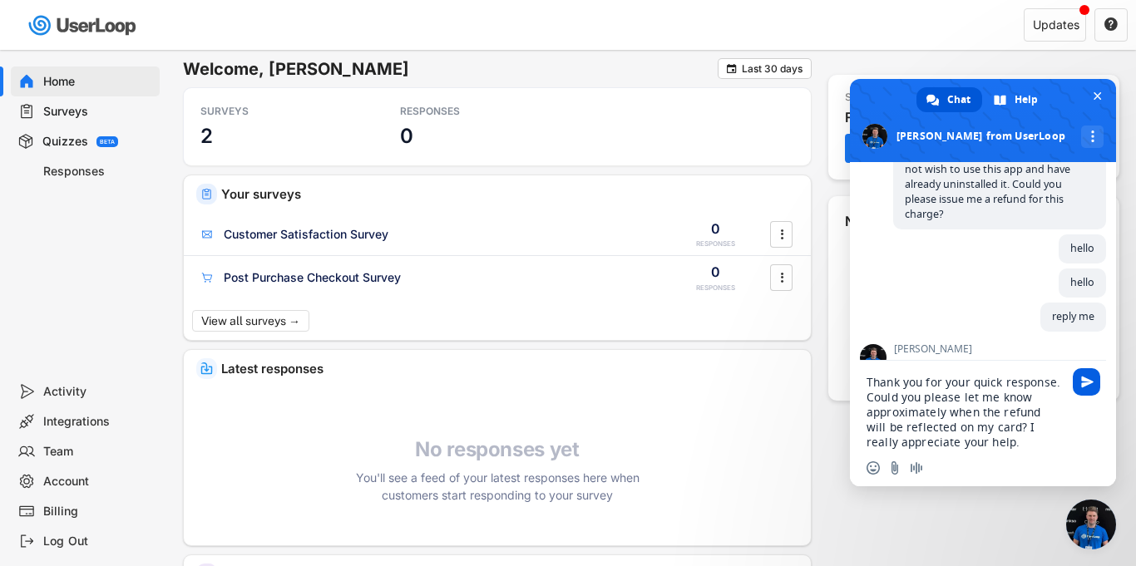
type textarea "Thank you for your quick response. Could you please let me know approximately w…"
click at [1091, 383] on span "Send" at bounding box center [1087, 382] width 12 height 12
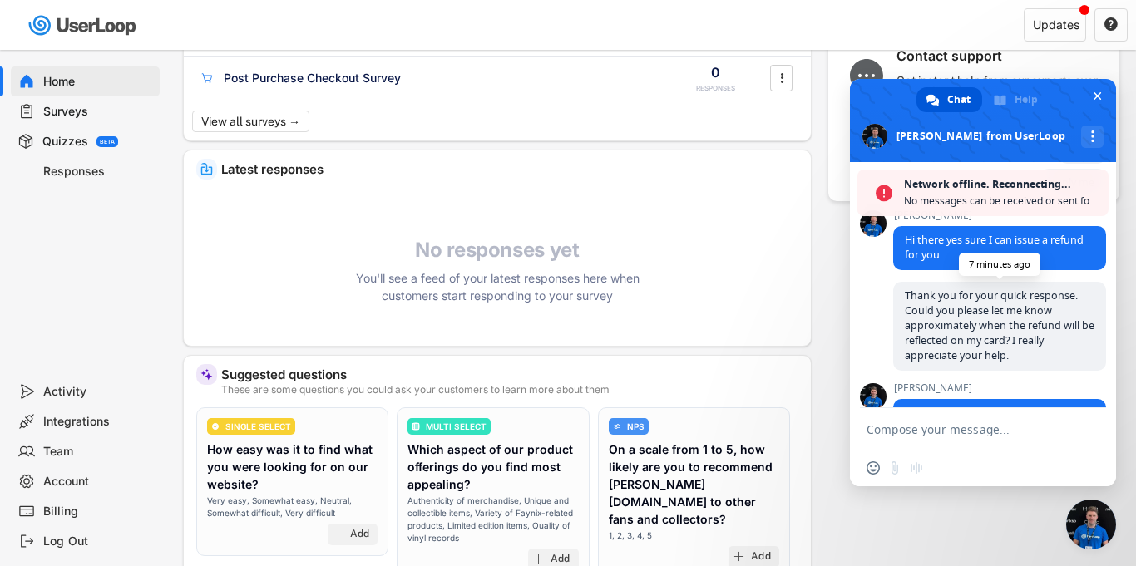
scroll to position [508, 0]
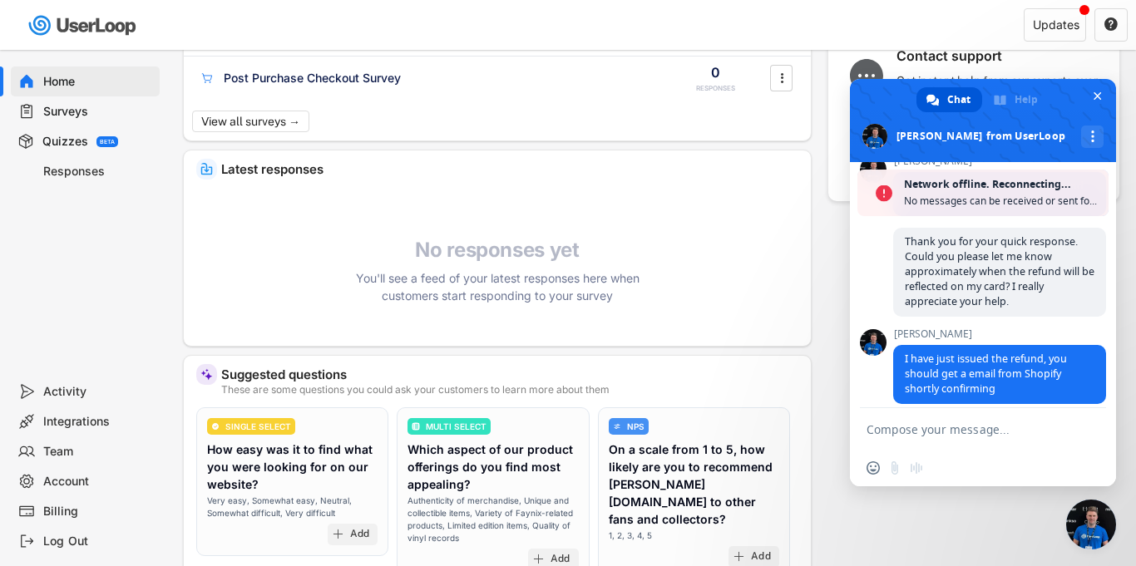
click at [912, 424] on textarea "Compose your message..." at bounding box center [964, 429] width 196 height 15
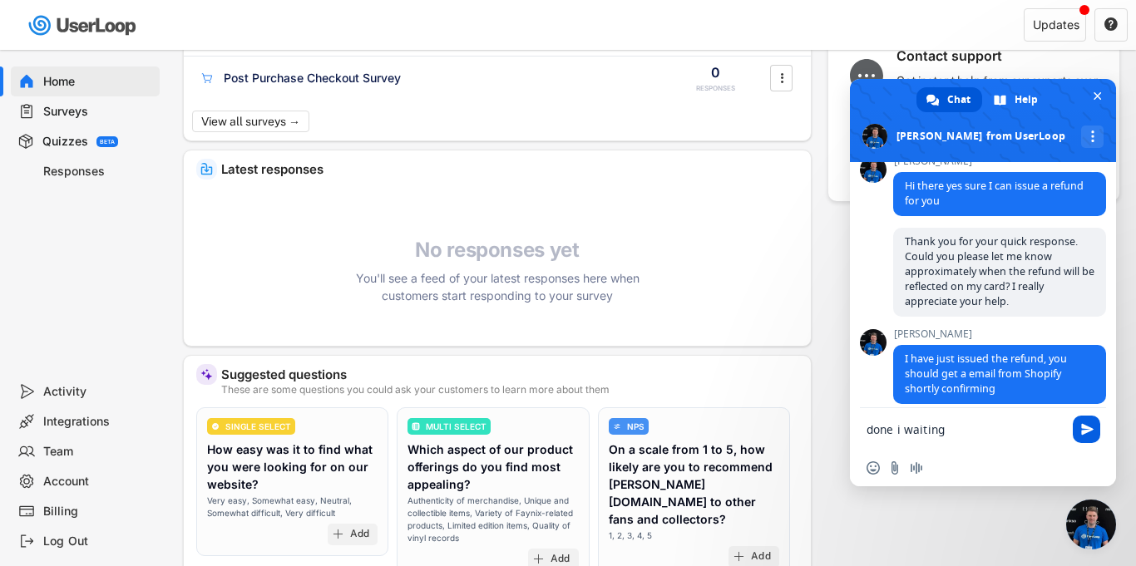
type textarea "done i waiting"
click at [1096, 427] on span "Send" at bounding box center [1086, 429] width 27 height 27
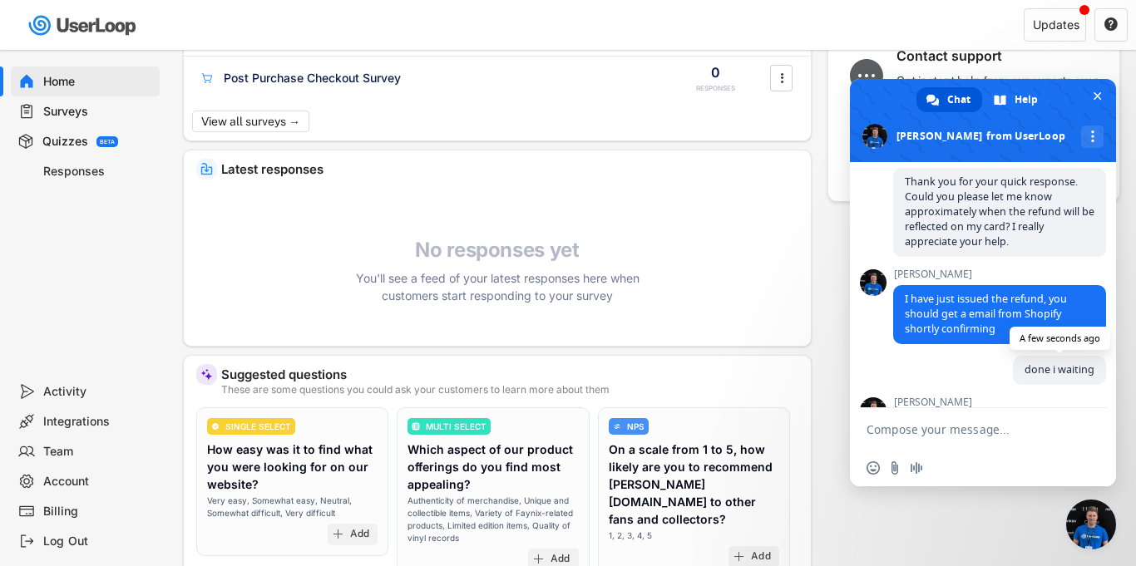
scroll to position [567, 0]
